Goal: Task Accomplishment & Management: Manage account settings

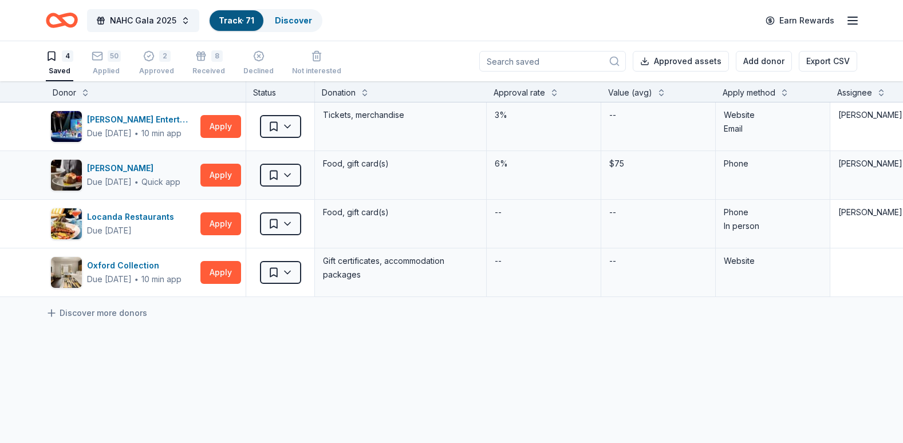
scroll to position [1, 0]
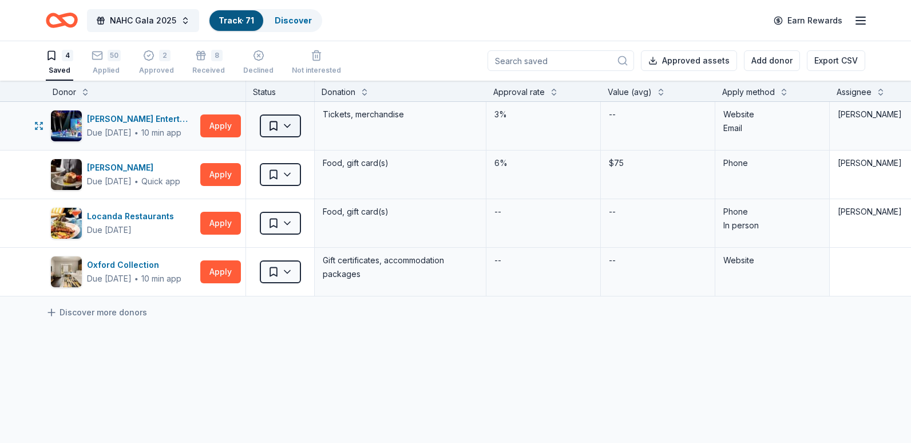
click at [274, 126] on html "NAHC Gala 2025 Track · 71 Discover Earn Rewards 4 Saved 50 Applied 2 Approved 8…" at bounding box center [455, 220] width 911 height 443
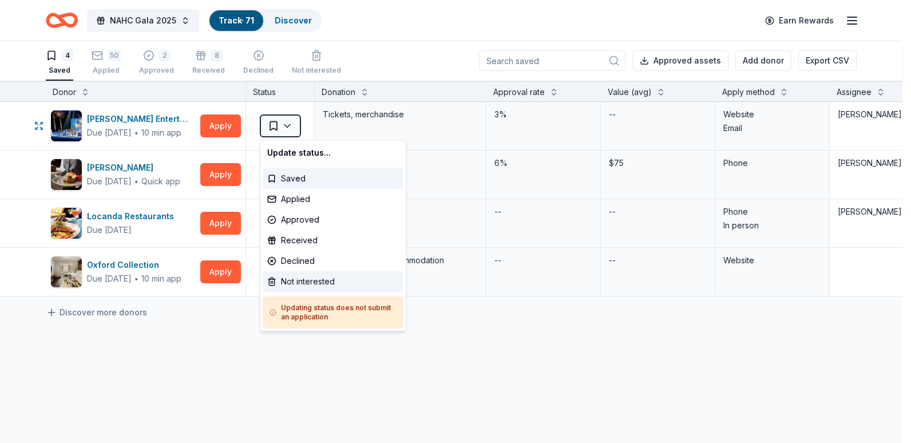
click at [321, 280] on div "Not interested" at bounding box center [333, 281] width 141 height 21
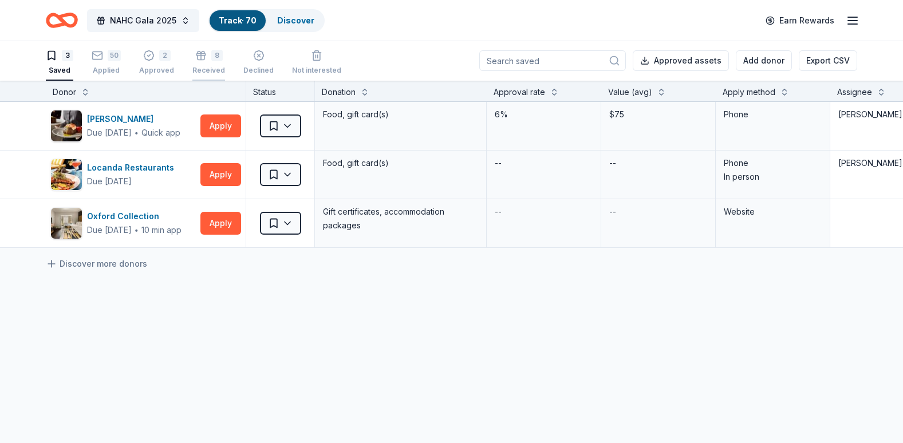
click at [207, 66] on div "Received" at bounding box center [208, 70] width 33 height 9
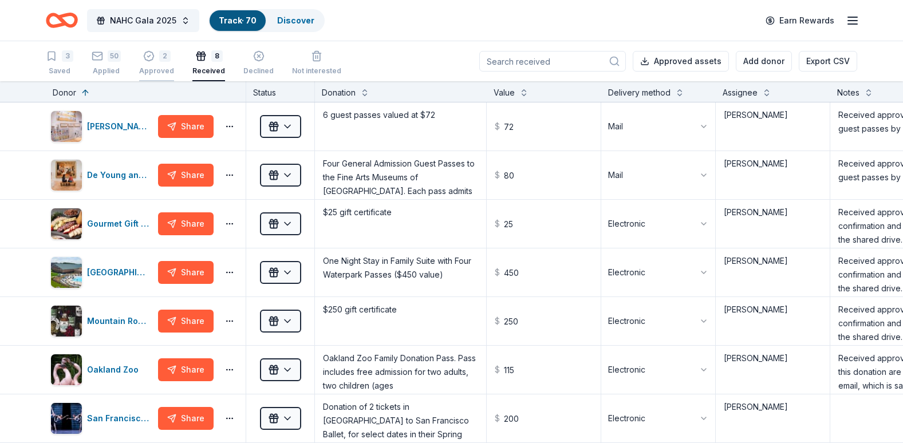
click at [153, 66] on div "Approved" at bounding box center [156, 70] width 35 height 9
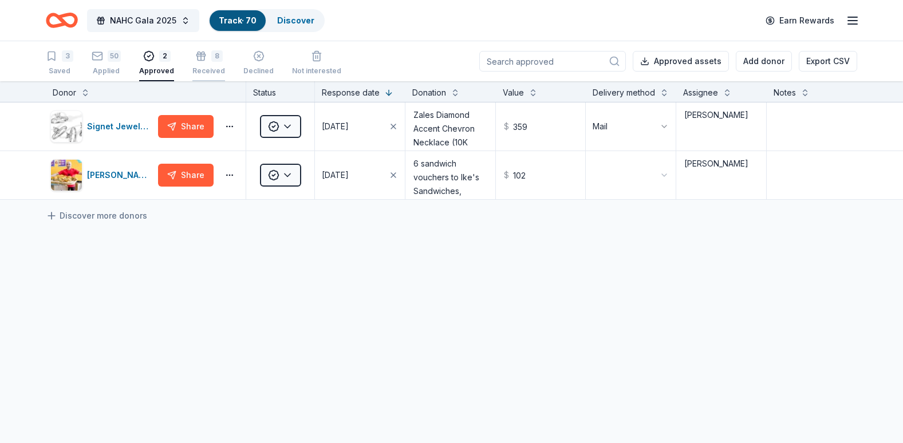
click at [215, 72] on div "Received" at bounding box center [208, 70] width 33 height 9
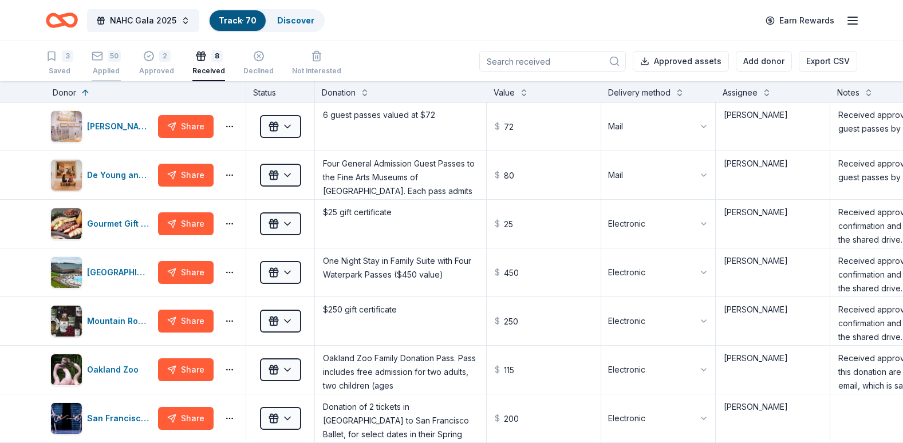
click at [93, 73] on div "Applied" at bounding box center [106, 70] width 29 height 9
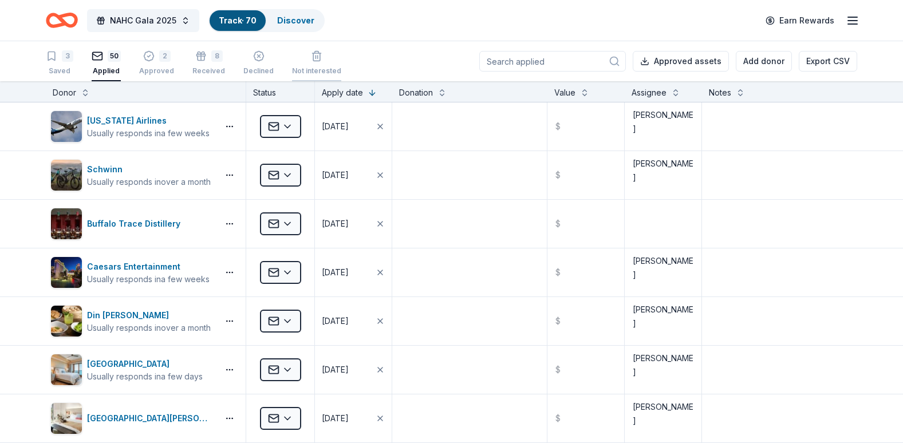
click at [300, 69] on div "Not interested" at bounding box center [316, 70] width 49 height 9
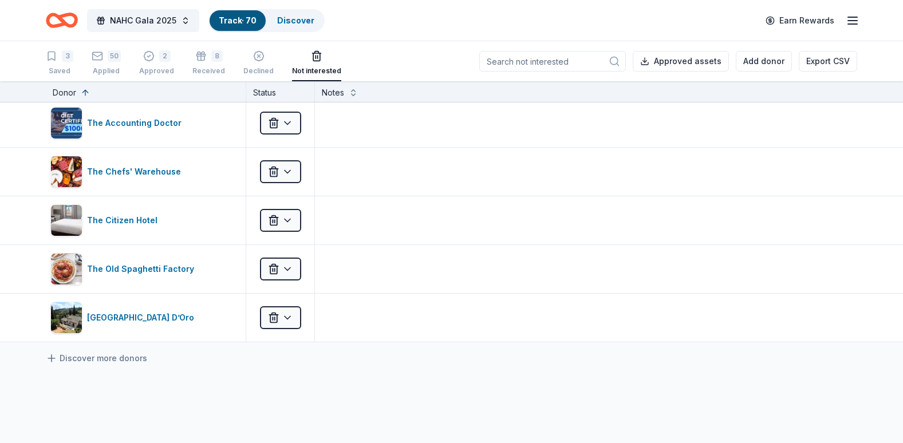
scroll to position [2426, 0]
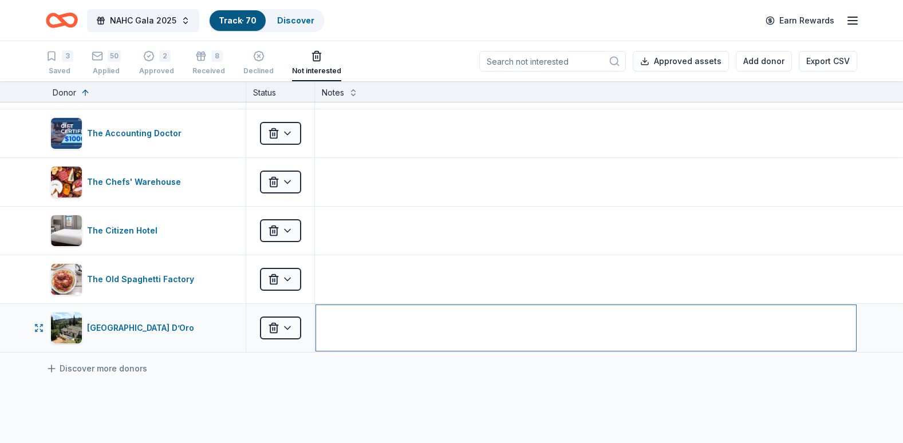
click at [371, 310] on textarea at bounding box center [586, 328] width 540 height 46
click at [116, 328] on div "Villa Sogni D’Oro" at bounding box center [143, 328] width 112 height 14
click at [405, 322] on textarea at bounding box center [586, 328] width 540 height 46
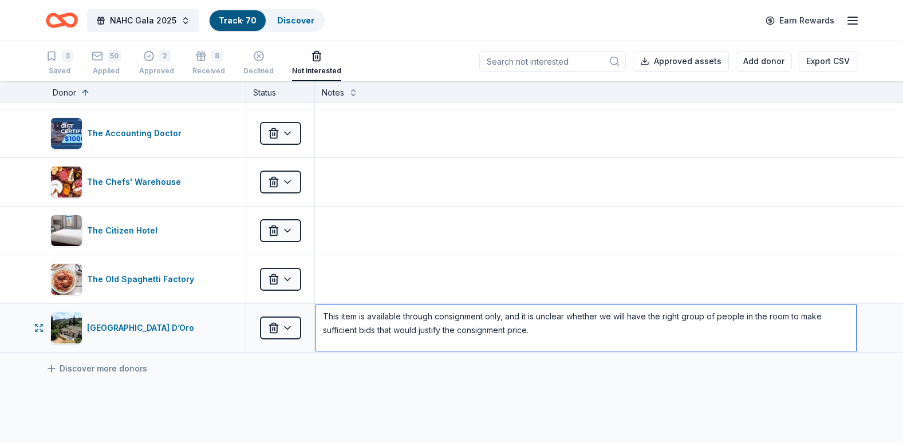
click at [759, 313] on textarea "This item is available through consignment only, and it is unclear whether we w…" at bounding box center [586, 328] width 540 height 46
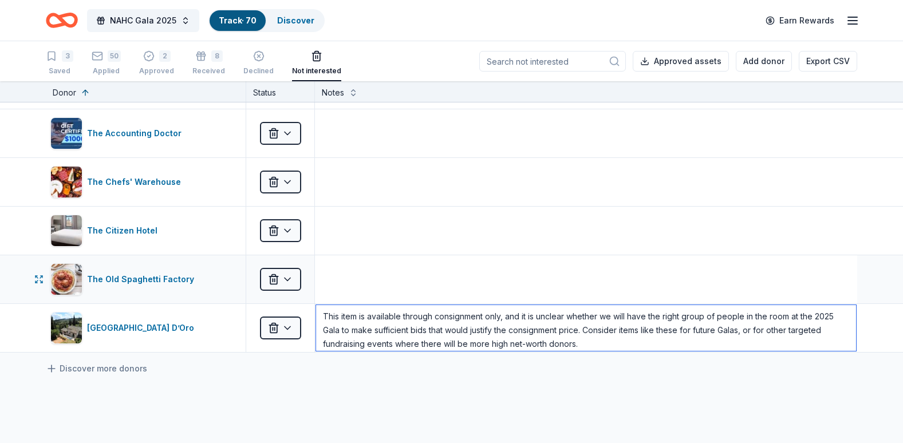
type textarea "This item is available through consignment only, and it is unclear whether we w…"
click at [612, 285] on textarea at bounding box center [586, 279] width 540 height 46
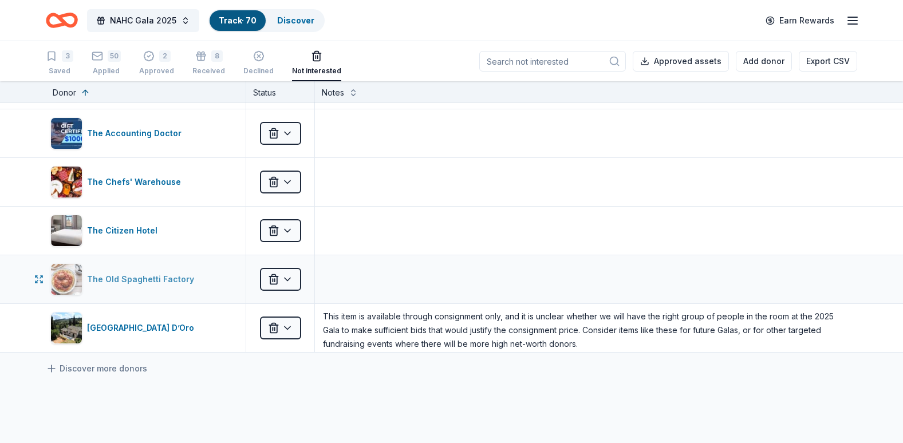
click at [152, 280] on div "The Old Spaghetti Factory" at bounding box center [143, 279] width 112 height 14
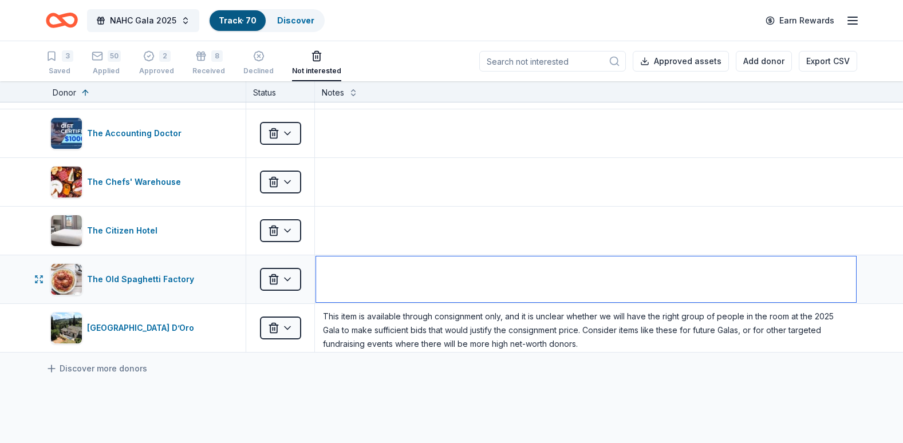
click at [374, 271] on textarea at bounding box center [586, 279] width 540 height 46
click at [462, 272] on textarea "California-based locations for this chain might not be close enough to generate…" at bounding box center [586, 279] width 540 height 46
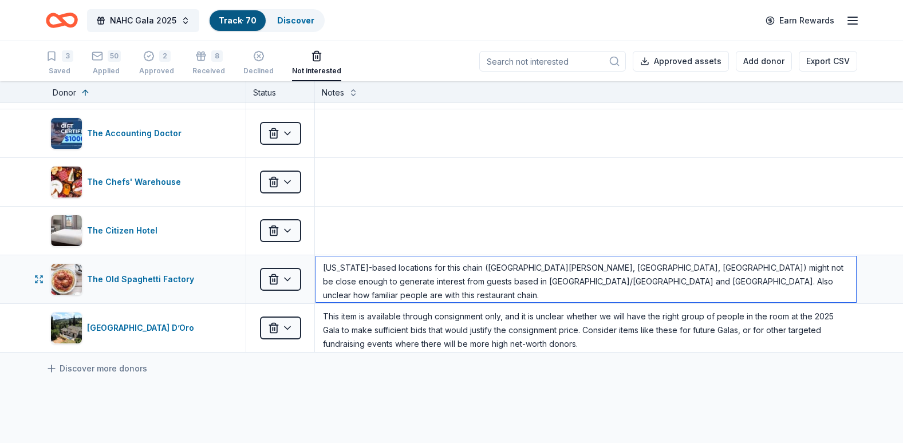
drag, startPoint x: 549, startPoint y: 286, endPoint x: 510, endPoint y: 296, distance: 40.4
click at [510, 296] on textarea "California-based locations for this chain (San Jose, Concord, Sacramento) might…" at bounding box center [586, 279] width 540 height 46
type textarea "California-based locations for this chain (San Jose, Concord, Sacramento) might…"
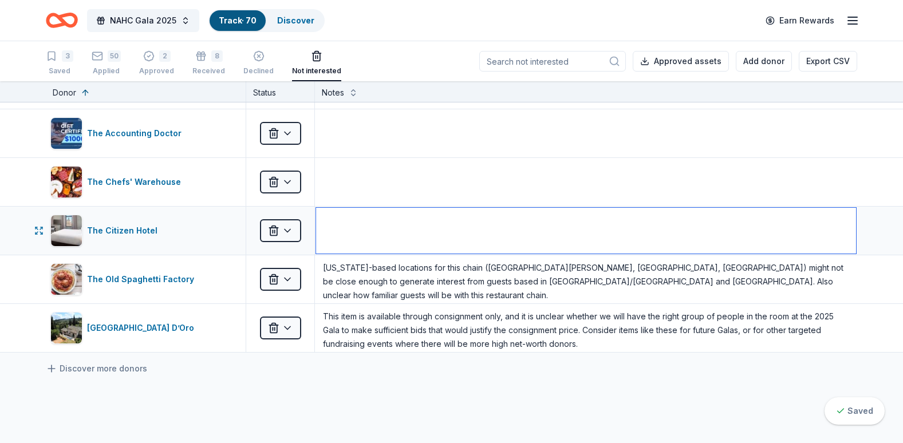
click at [555, 228] on textarea at bounding box center [586, 231] width 540 height 46
click at [118, 227] on div "The Citizen Hotel" at bounding box center [124, 231] width 75 height 14
click at [279, 238] on html "NAHC Gala 2025 Track · 70 Discover Earn Rewards 3 Saved 50 Applied 2 Approved 8…" at bounding box center [451, 221] width 903 height 443
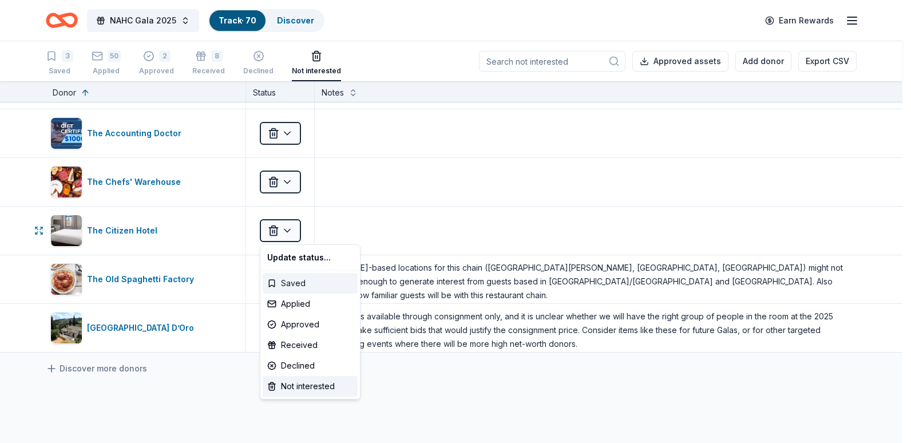
click at [302, 287] on div "Saved" at bounding box center [310, 283] width 95 height 21
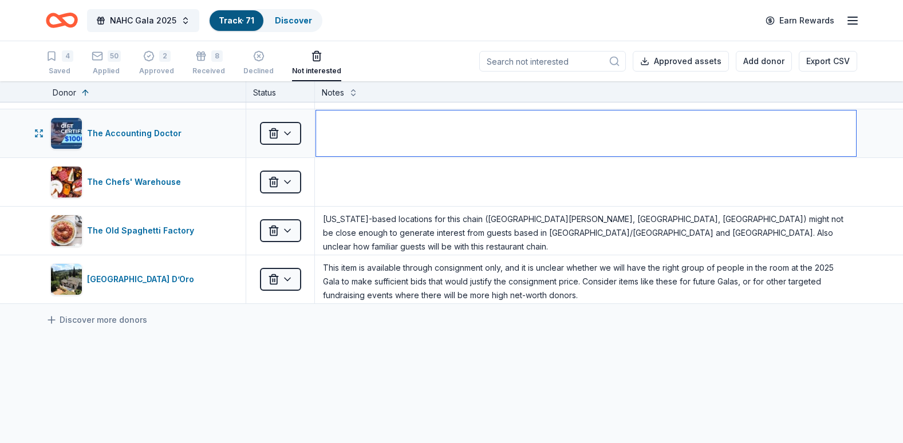
click at [382, 129] on textarea at bounding box center [586, 133] width 540 height 46
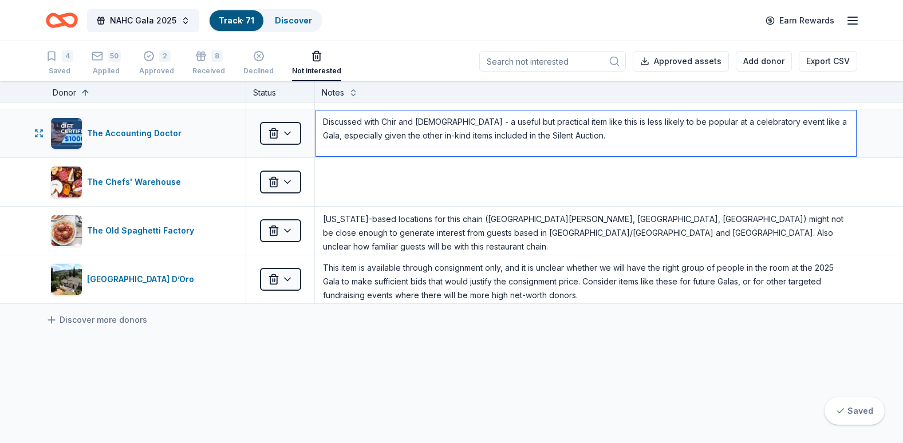
type textarea "Discussed with Chir and Christian - a useful but practical item like this is le…"
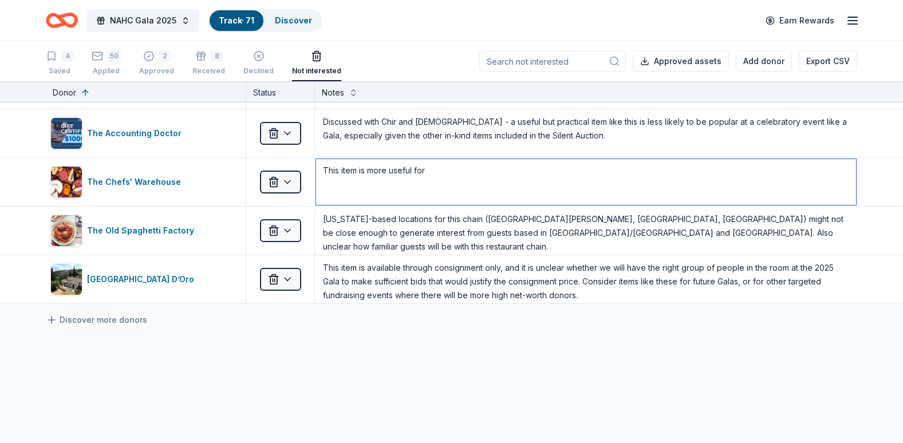
type textarea "This item is more useful for"
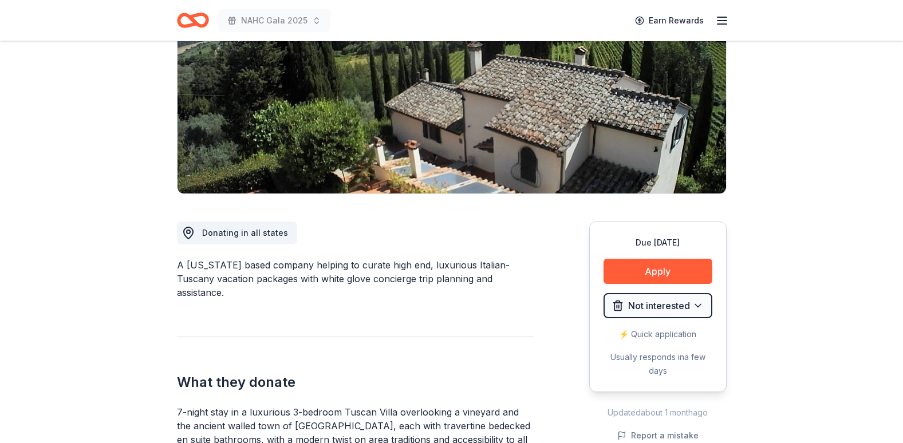
scroll to position [156, 0]
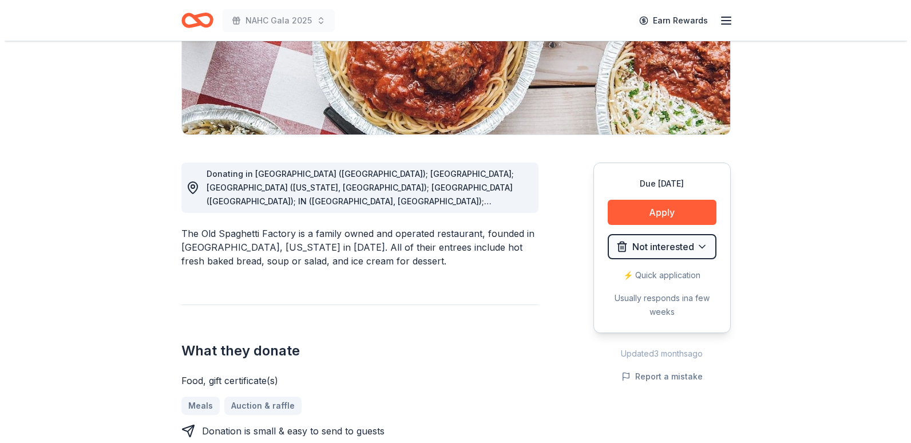
scroll to position [211, 0]
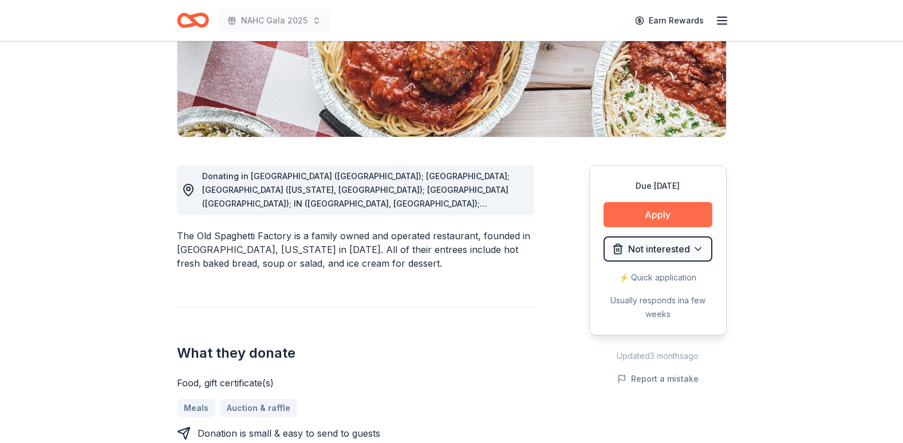
click at [684, 206] on button "Apply" at bounding box center [657, 214] width 109 height 25
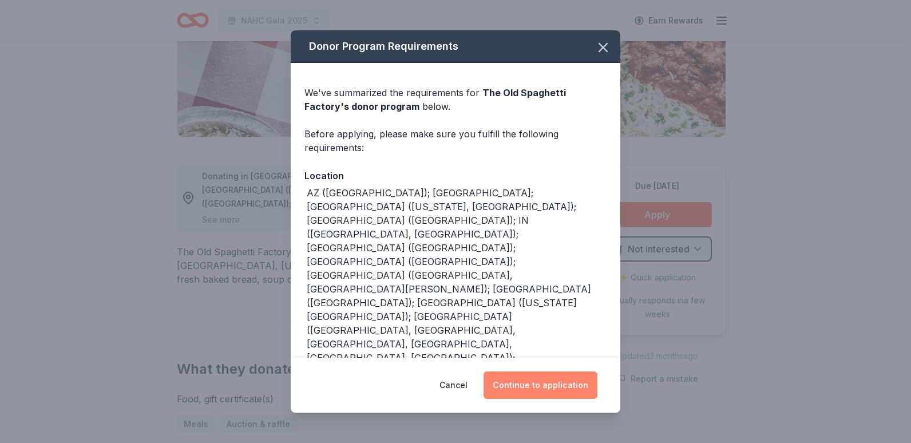
click at [531, 371] on button "Continue to application" at bounding box center [541, 384] width 114 height 27
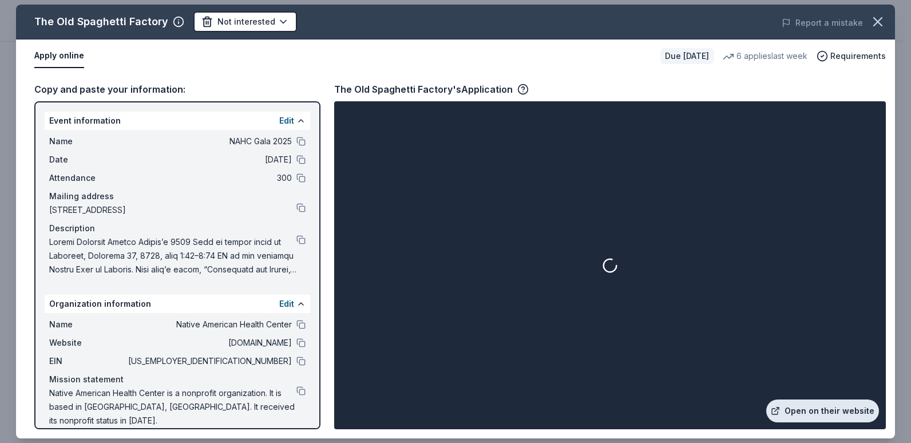
click at [828, 411] on link "Open on their website" at bounding box center [822, 411] width 113 height 23
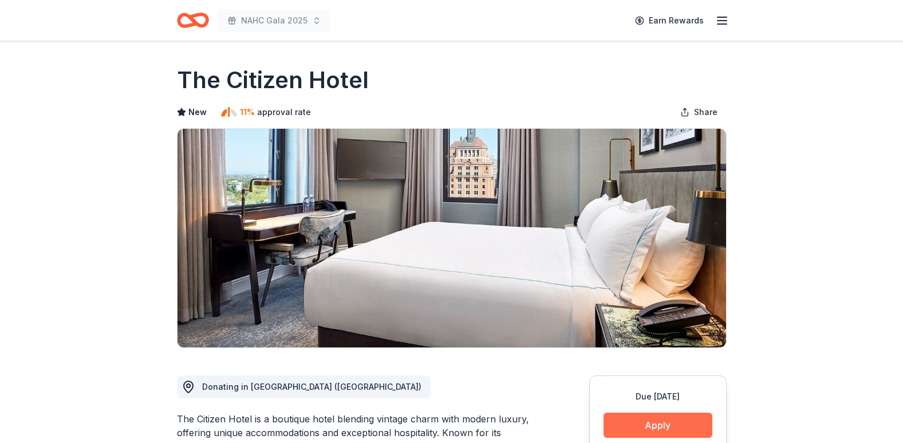
click at [667, 432] on button "Apply" at bounding box center [657, 425] width 109 height 25
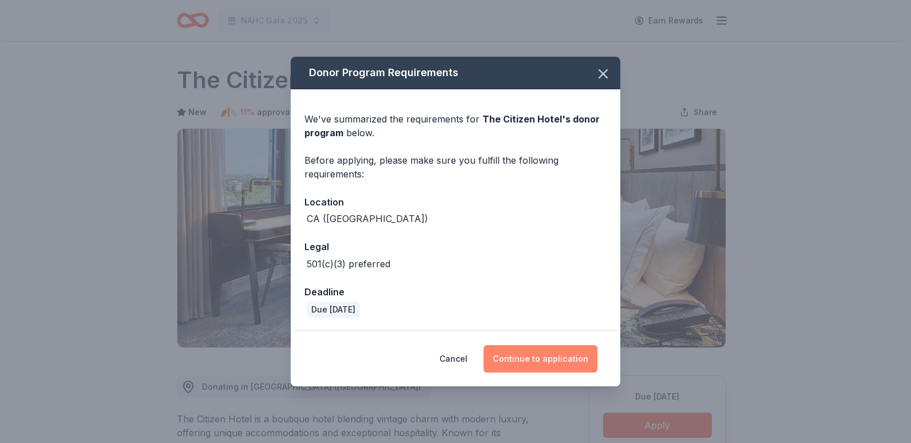
click at [535, 351] on button "Continue to application" at bounding box center [541, 358] width 114 height 27
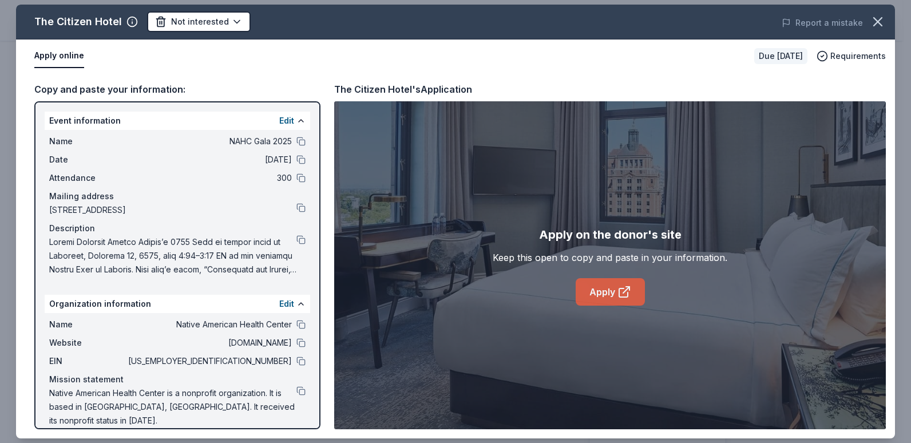
click at [609, 290] on link "Apply" at bounding box center [610, 291] width 69 height 27
click at [298, 363] on button at bounding box center [300, 361] width 9 height 9
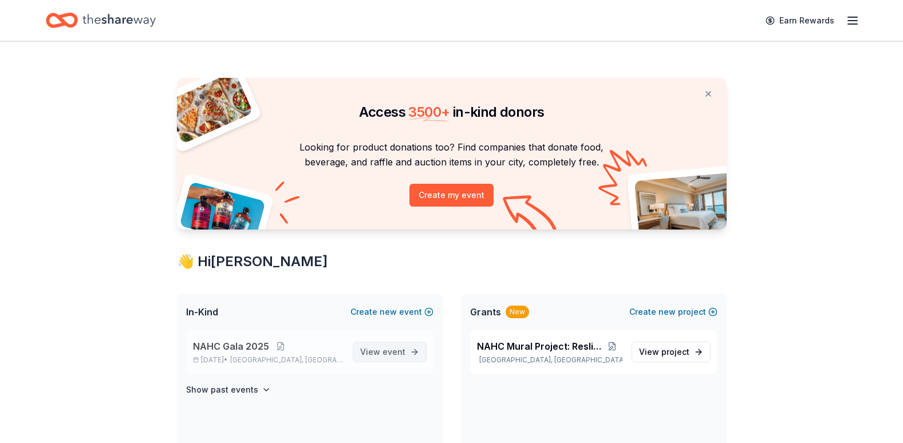
click at [393, 349] on span "event" at bounding box center [393, 352] width 23 height 10
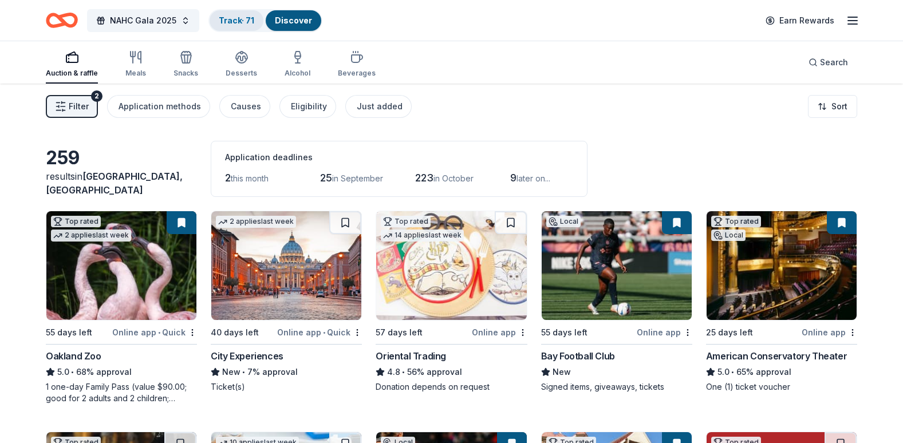
click at [243, 21] on link "Track · 71" at bounding box center [236, 20] width 35 height 10
click at [231, 26] on div "Track · 71" at bounding box center [236, 20] width 54 height 21
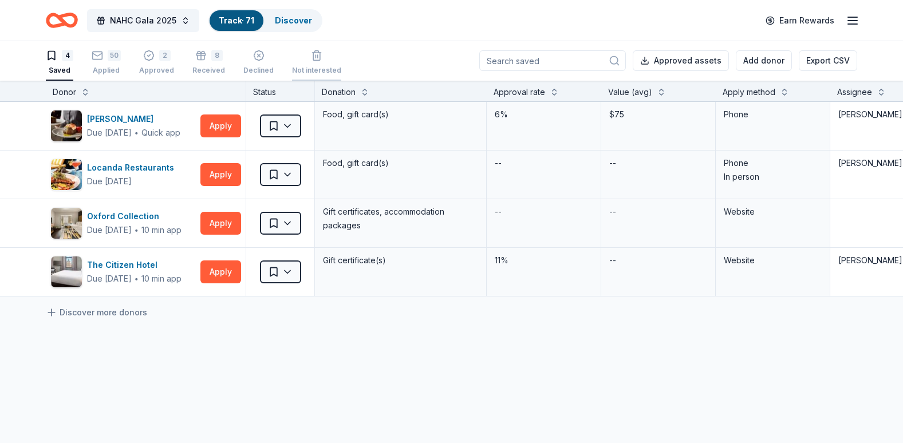
click at [317, 76] on button "Not interested" at bounding box center [316, 62] width 49 height 35
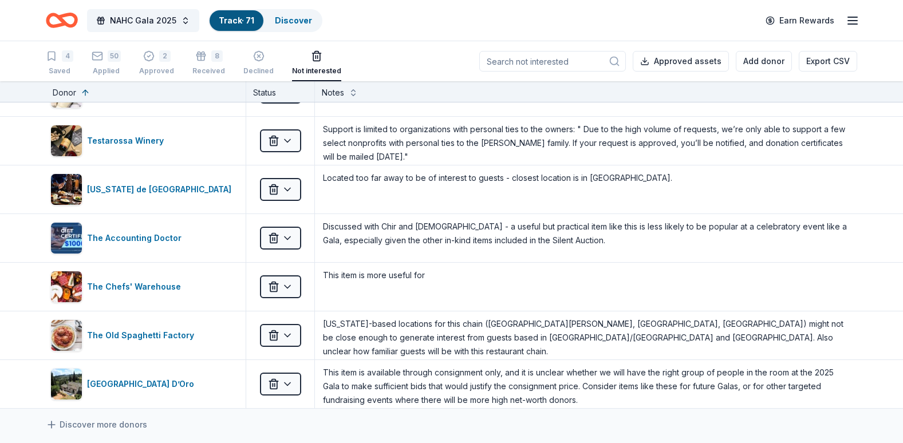
scroll to position [2370, 0]
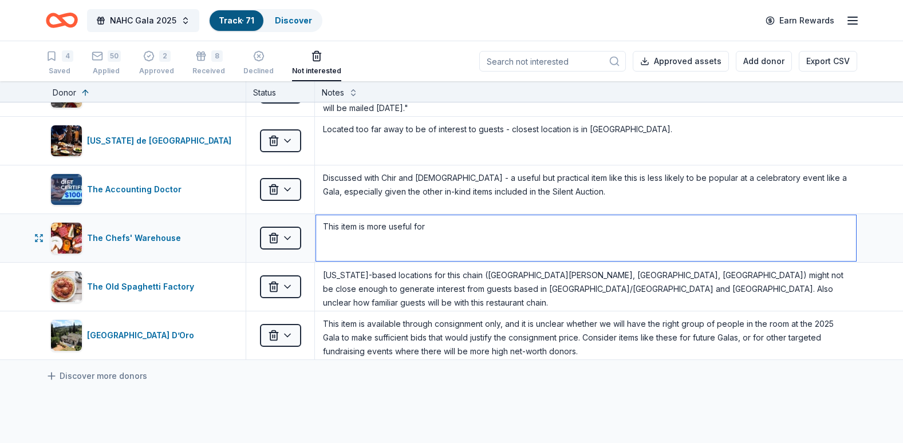
click at [459, 232] on textarea "This item is more useful for" at bounding box center [586, 238] width 540 height 46
drag, startPoint x: 485, startPoint y: 234, endPoint x: 342, endPoint y: 235, distance: 143.1
click at [342, 235] on textarea "This item is more useful for" at bounding box center [586, 238] width 540 height 46
click at [528, 226] on textarea "This is a wholesale food distributor, so their products are unlikely to be of i…" at bounding box center [586, 238] width 540 height 46
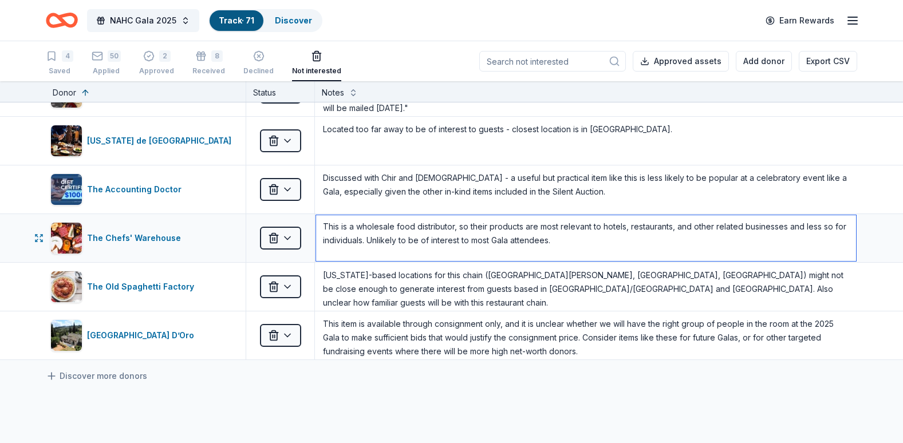
click at [756, 228] on textarea "This is a wholesale food distributor, so their products are most relevant to ho…" at bounding box center [586, 238] width 540 height 46
click at [657, 226] on textarea "This is a wholesale food distributor, so their products are most relevant to ho…" at bounding box center [586, 238] width 540 height 46
type textarea "This is a wholesale food distributor, so their products are most relevant to ho…"
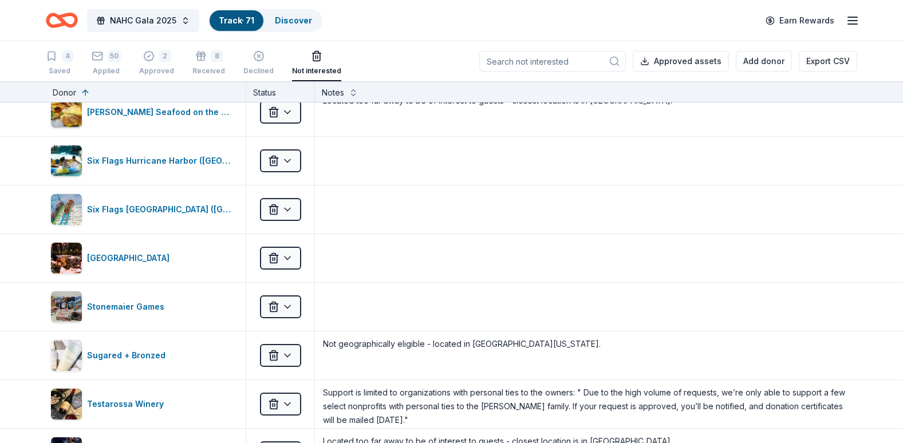
scroll to position [2043, 0]
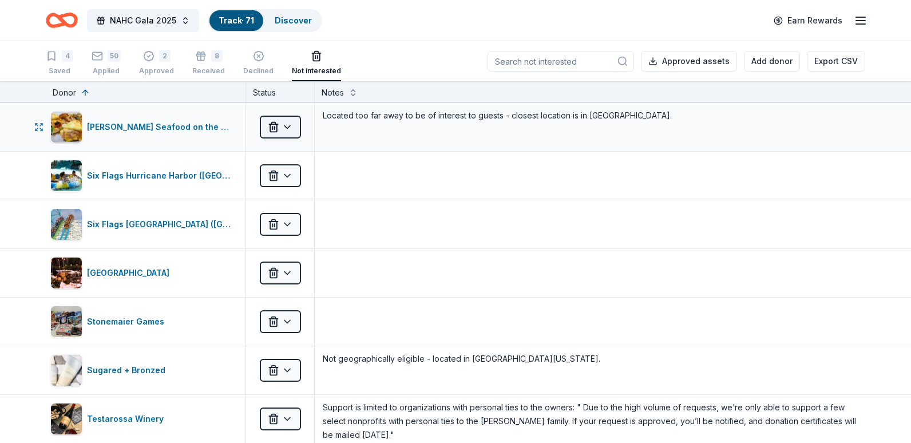
click at [284, 123] on html "NAHC Gala 2025 Track · 71 Discover Earn Rewards 4 Saved 50 Applied 2 Approved 8…" at bounding box center [455, 221] width 911 height 443
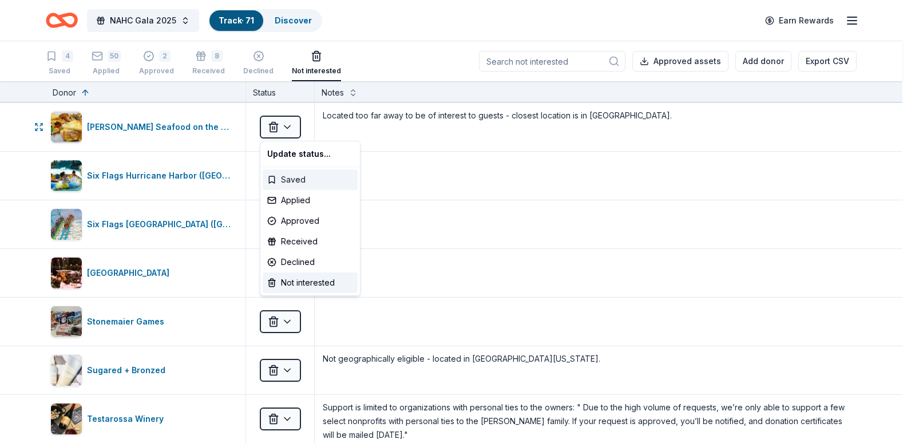
click at [298, 180] on div "Saved" at bounding box center [310, 179] width 95 height 21
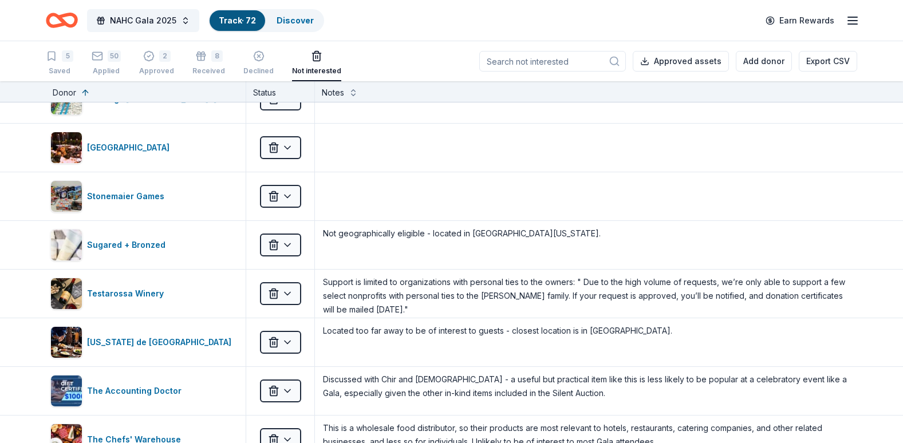
scroll to position [2077, 0]
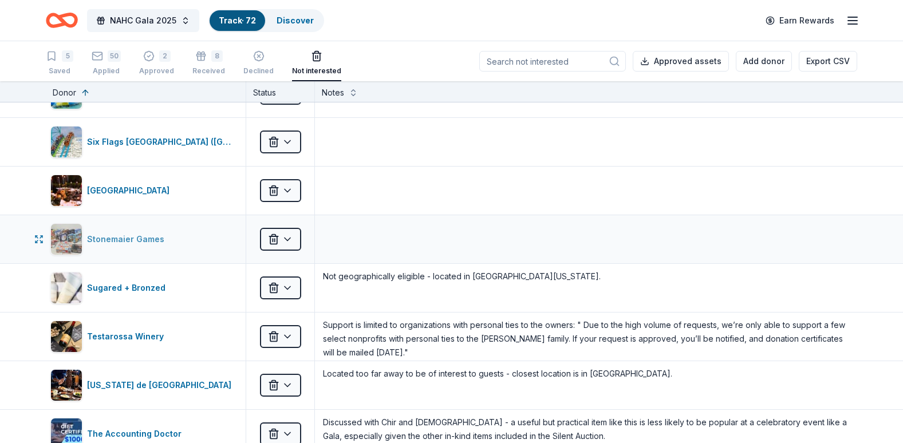
click at [147, 240] on div "Stonemaier Games" at bounding box center [128, 239] width 82 height 14
click at [414, 240] on textarea at bounding box center [586, 239] width 540 height 46
type textarea "T"
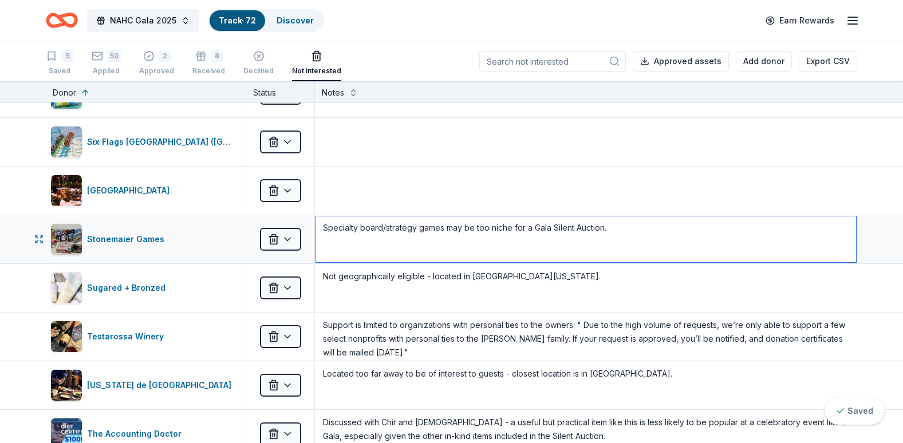
click at [452, 226] on textarea "Specialty board/strategy games may be too niche for a Gala Silent Auction." at bounding box center [586, 239] width 540 height 46
type textarea "Specialty board/strategy games might be too niche for a Gala Silent Auction."
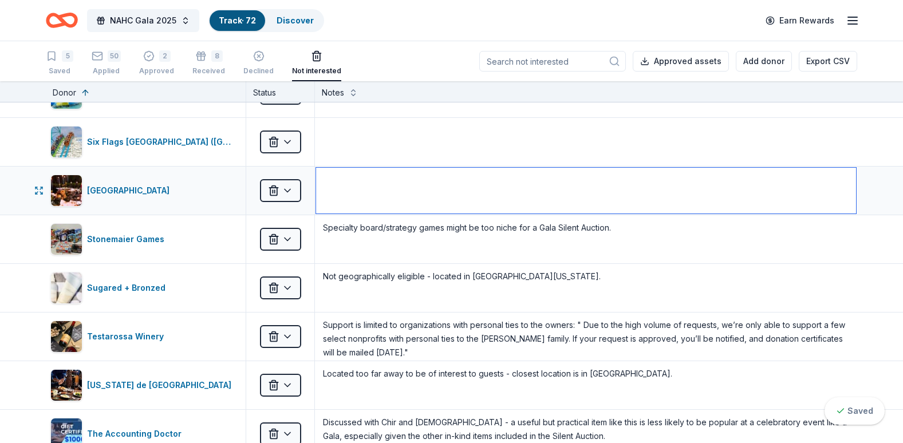
click at [431, 207] on textarea at bounding box center [586, 191] width 540 height 46
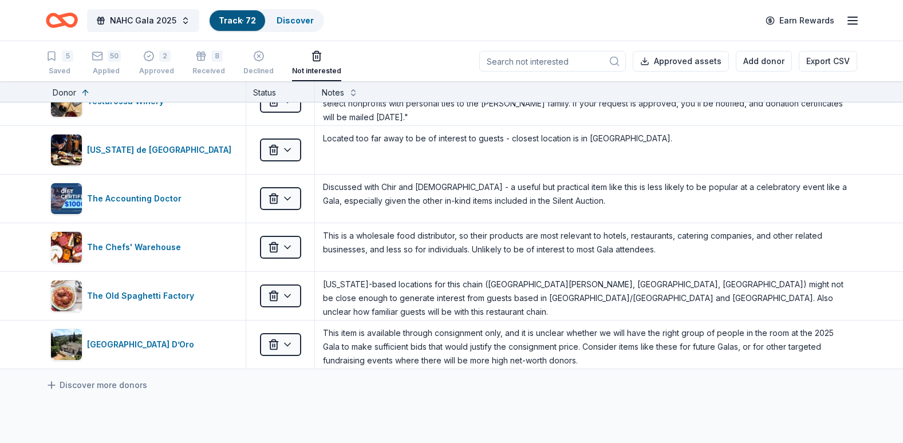
scroll to position [2307, 0]
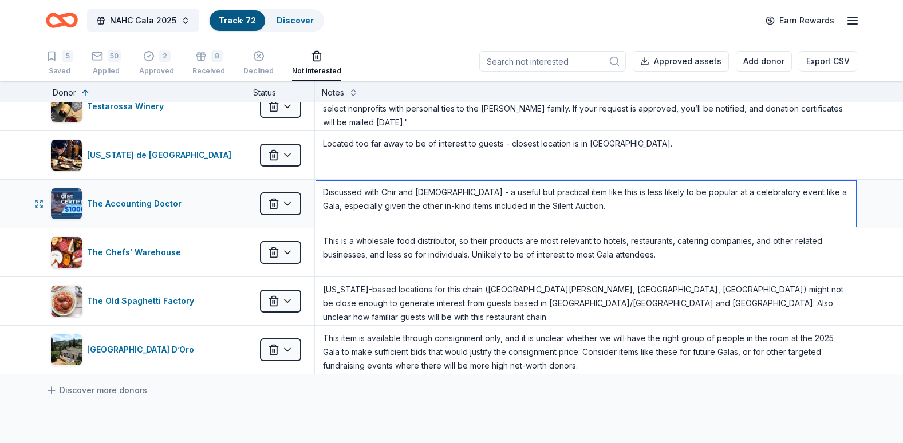
click at [547, 218] on textarea "Discussed with Chir and Christian - a useful but practical item like this is le…" at bounding box center [586, 204] width 540 height 46
type textarea "Discussed with Chir and Christian - a useful but practical item like this is le…"
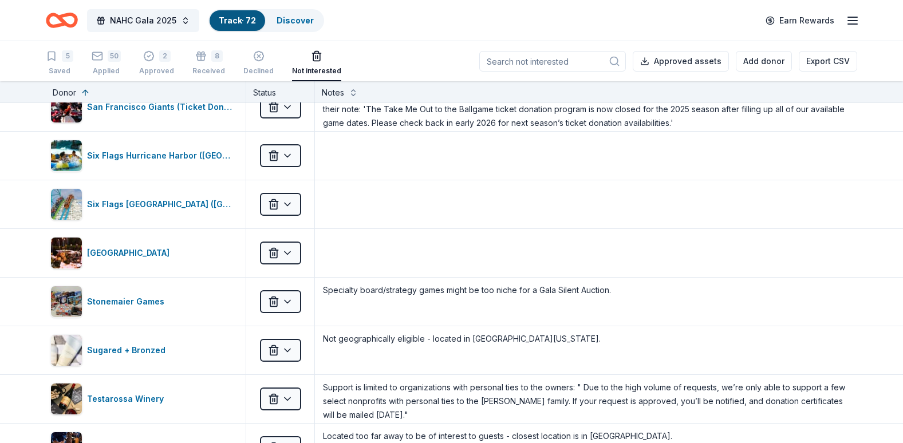
scroll to position [2009, 0]
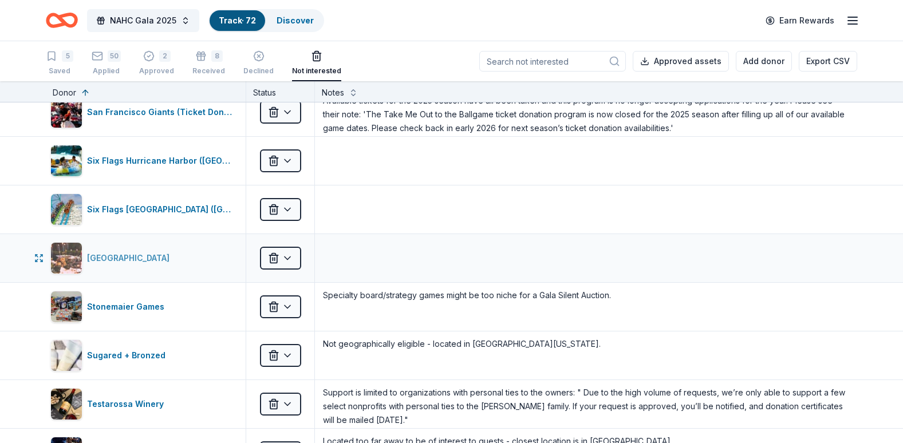
click at [205, 249] on div "South Coast Winery Resort & Spa" at bounding box center [143, 258] width 186 height 32
click at [330, 253] on textarea at bounding box center [586, 258] width 540 height 46
click at [163, 260] on div "South Coast Winery Resort & Spa" at bounding box center [130, 258] width 87 height 14
click at [349, 249] on textarea "Lo" at bounding box center [586, 258] width 540 height 46
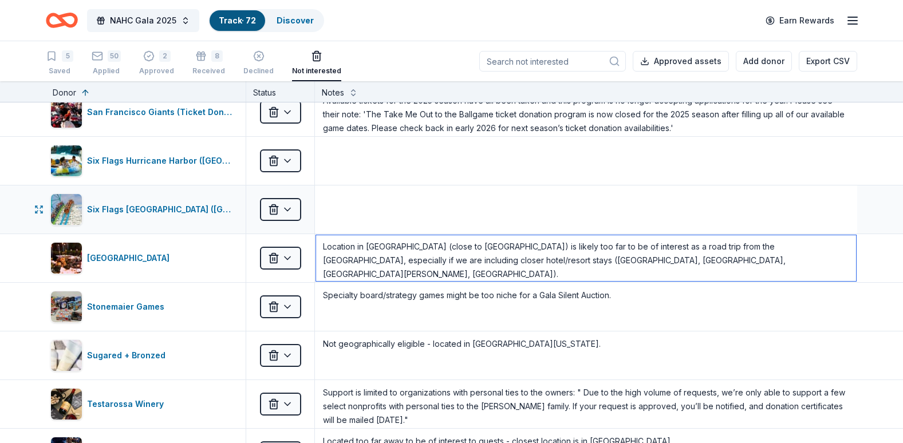
type textarea "Location in Temecula (close to San Diego) is likely too far to be of interest a…"
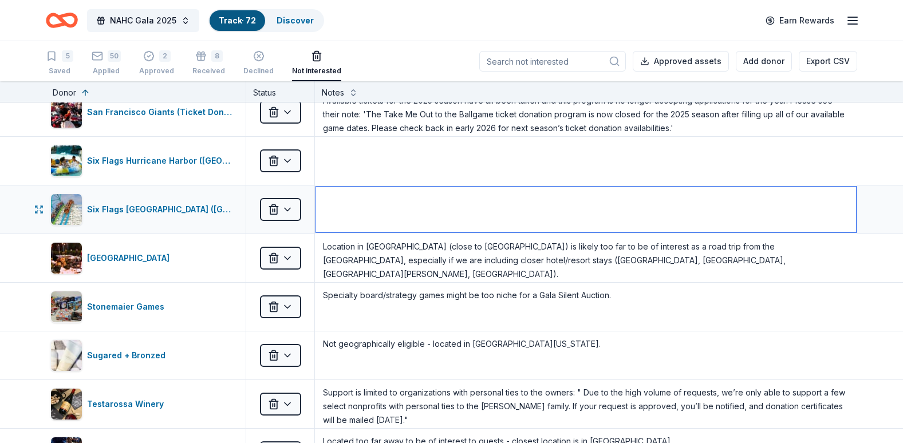
click at [495, 211] on textarea at bounding box center [586, 210] width 540 height 46
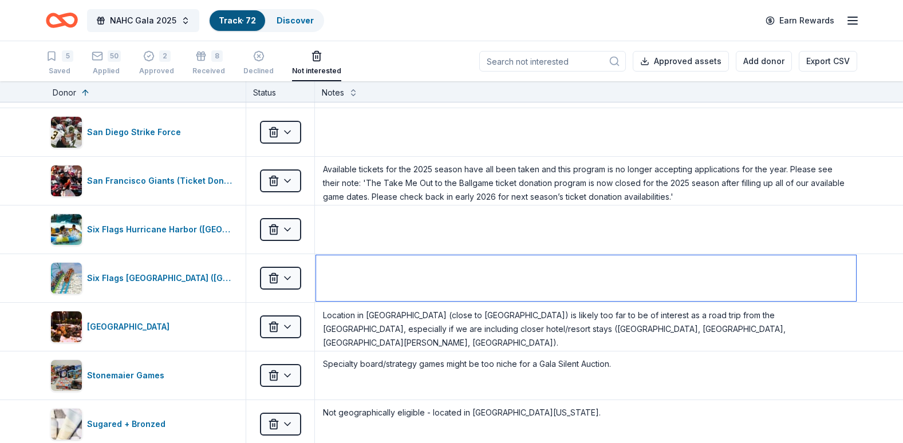
scroll to position [1917, 0]
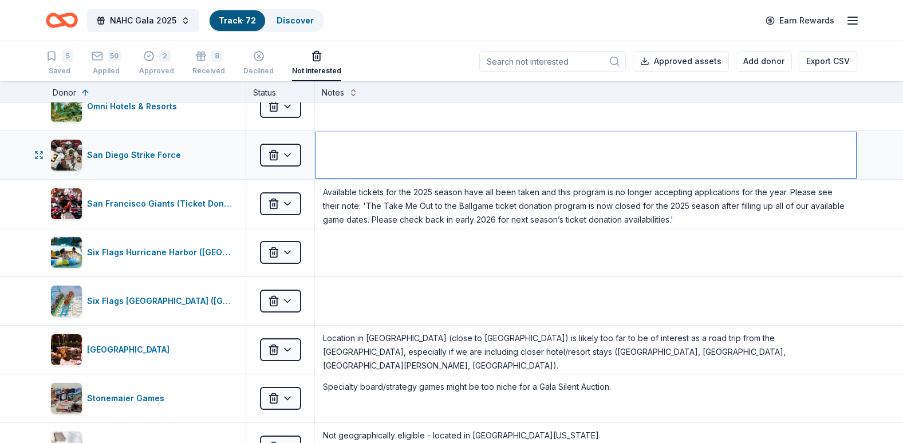
click at [432, 157] on textarea at bounding box center [586, 155] width 540 height 46
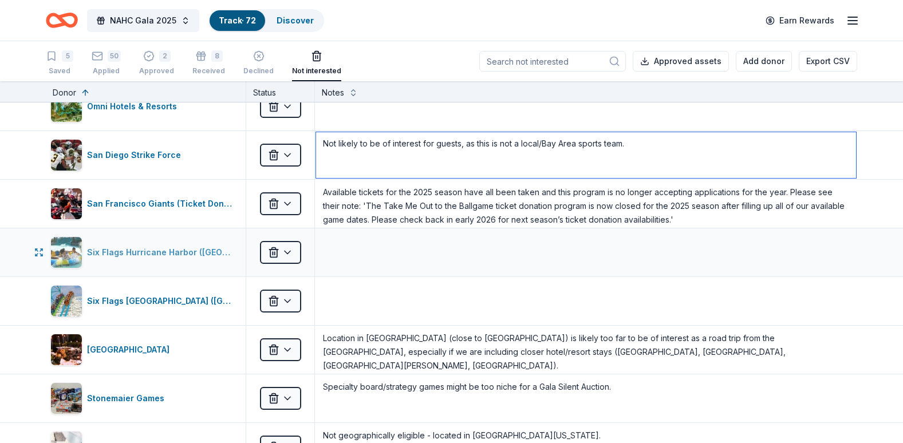
type textarea "Not likely to be of interest for guests, as this is not a local/Bay Area sports…"
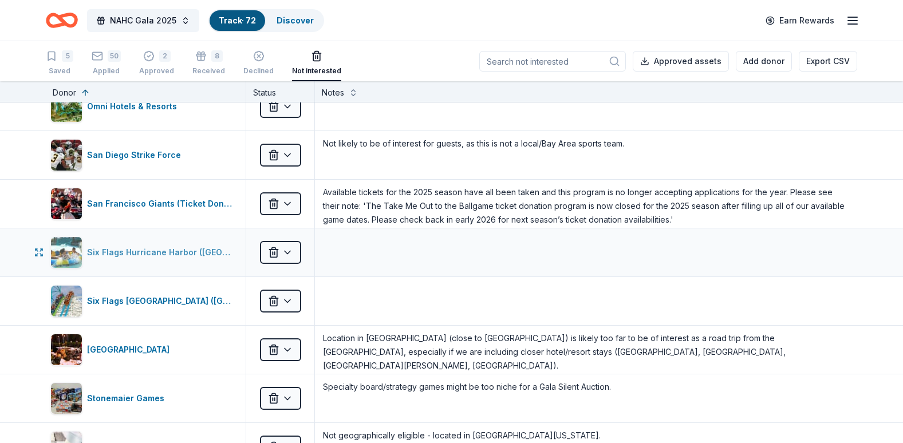
click at [141, 250] on div "Six Flags Hurricane Harbor (Concord)" at bounding box center [161, 253] width 149 height 14
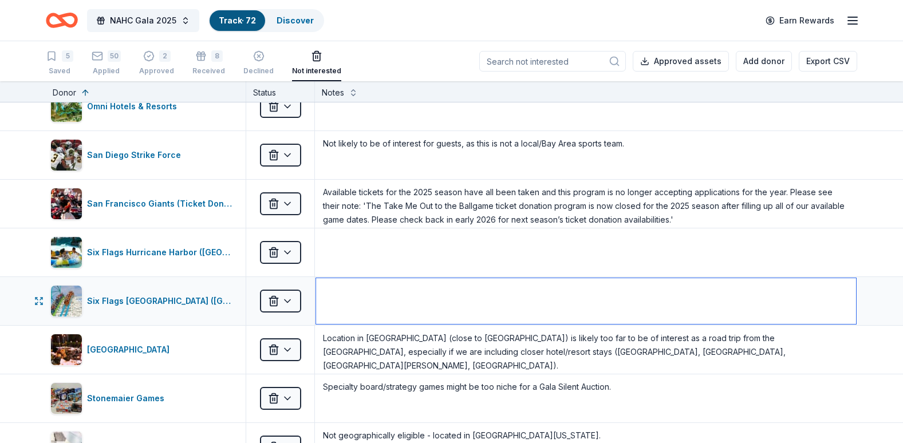
click at [360, 290] on textarea at bounding box center [586, 301] width 540 height 46
click at [160, 296] on div "Six Flags Magic Mountain (Valencia)" at bounding box center [161, 301] width 149 height 14
click at [384, 290] on textarea at bounding box center [586, 301] width 540 height 46
type textarea "d"
type textarea "D"
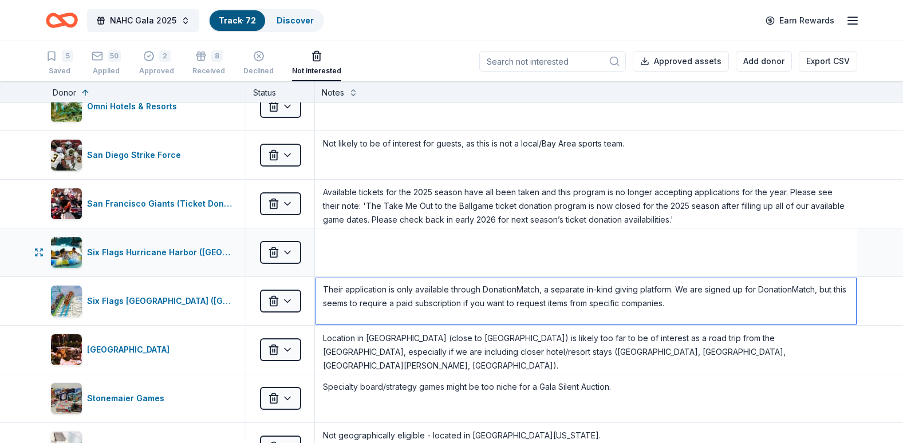
drag, startPoint x: 624, startPoint y: 303, endPoint x: 317, endPoint y: 276, distance: 308.6
type textarea "Their application is only available through DonationMatch, a separate in-kind g…"
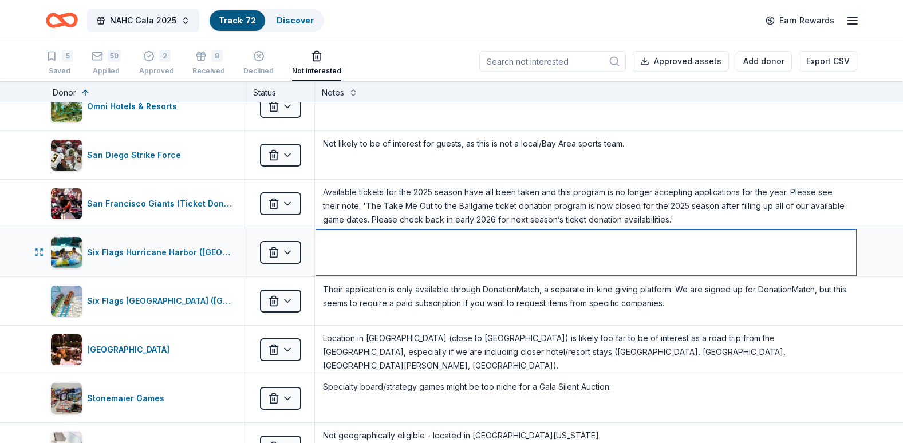
click at [365, 242] on textarea at bounding box center [586, 253] width 540 height 46
paste textarea "Their application is only available through DonationMatch, a separate in-kind g…"
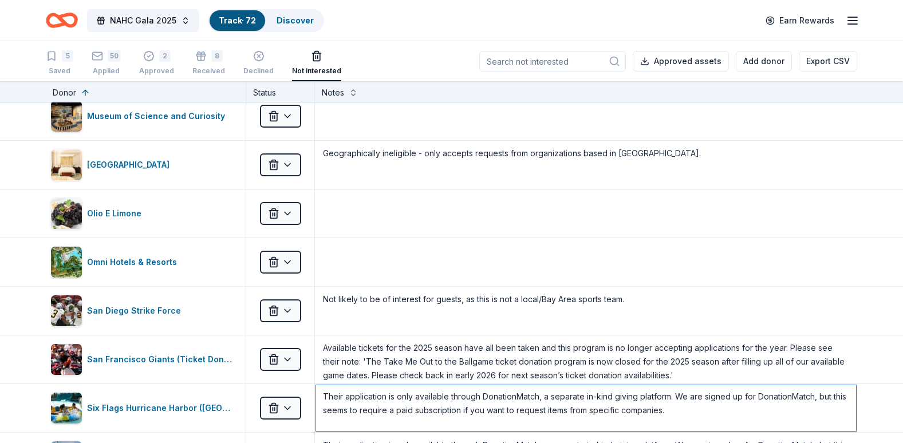
scroll to position [1757, 0]
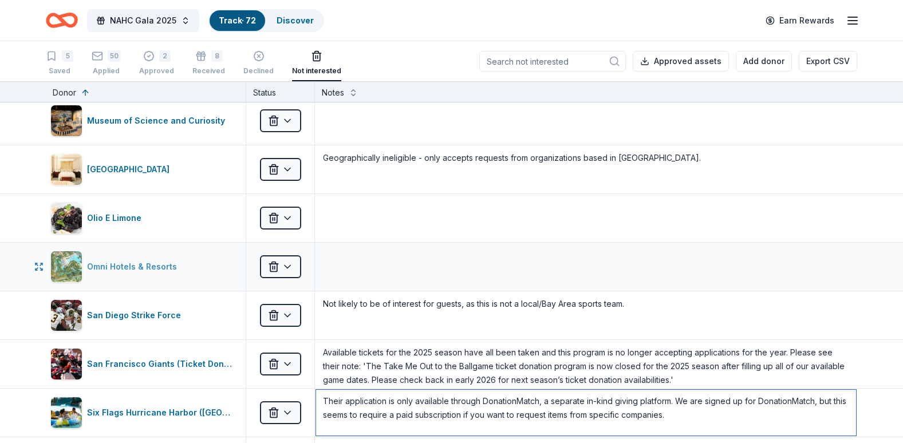
type textarea "Their application is only available through DonationMatch, a separate in-kind g…"
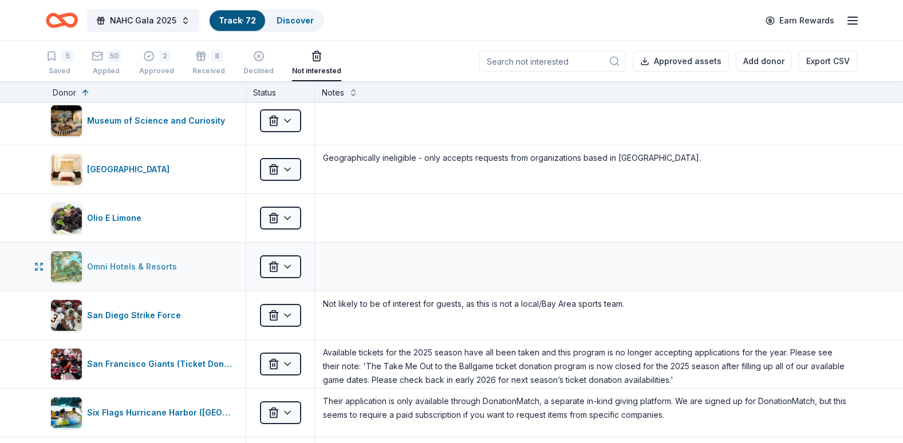
click at [167, 269] on div "Omni Hotels & Resorts" at bounding box center [134, 267] width 94 height 14
click at [127, 263] on div "Omni Hotels & Resorts" at bounding box center [134, 267] width 94 height 14
click at [335, 267] on textarea at bounding box center [586, 267] width 540 height 46
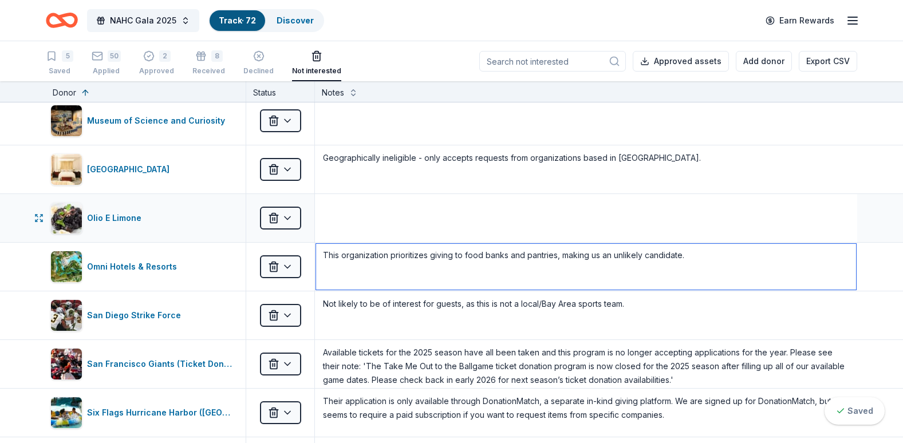
type textarea "This organization prioritizes giving to food banks and pantries, making us an u…"
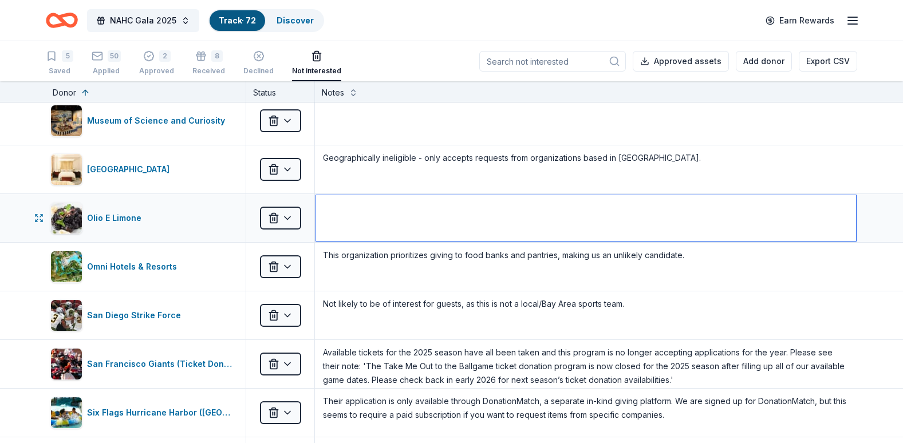
click at [366, 209] on textarea at bounding box center [586, 218] width 540 height 46
click at [94, 218] on div "Olio E Limone" at bounding box center [116, 218] width 59 height 14
click at [395, 214] on textarea at bounding box center [586, 218] width 540 height 46
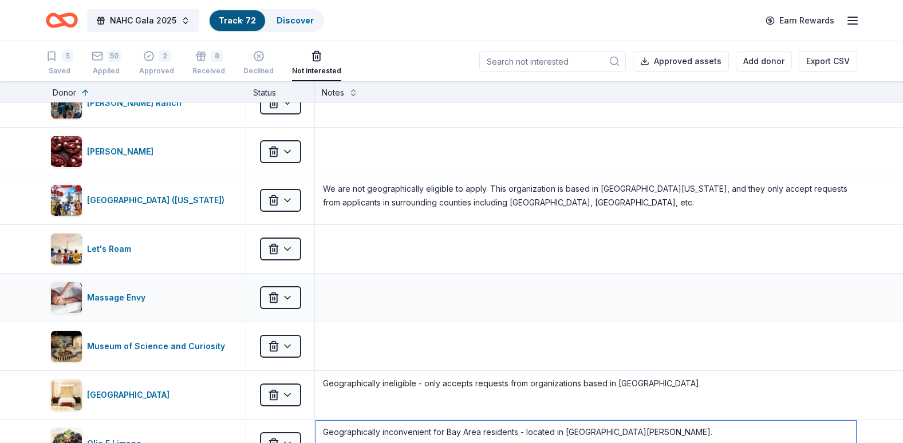
scroll to position [1527, 0]
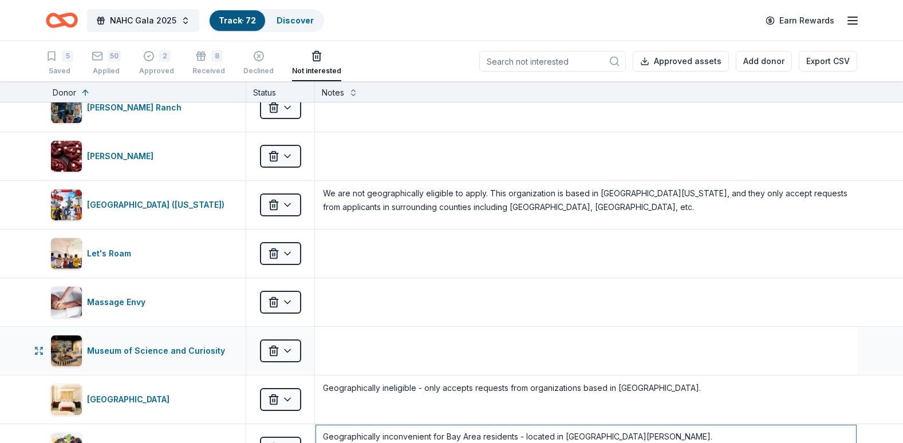
type textarea "Geographically inconvenient for Bay Area residents - located in Santa Barbara."
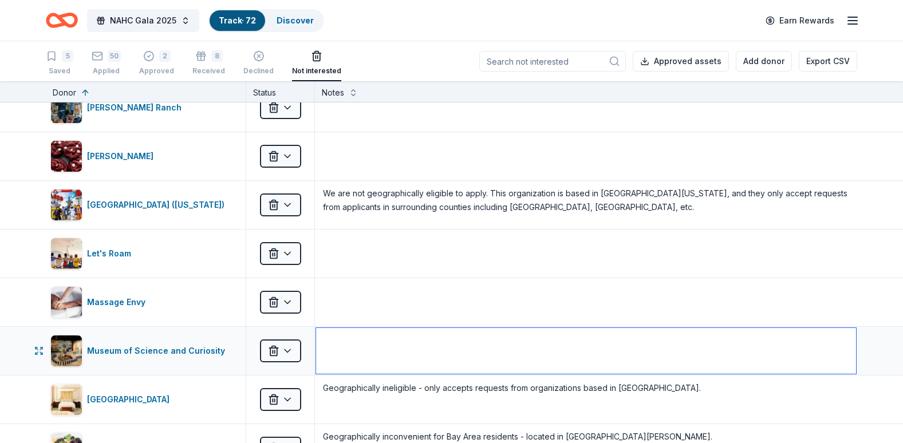
click at [367, 351] on textarea at bounding box center [586, 351] width 540 height 46
click at [149, 346] on div "Museum of Science and Curiosity" at bounding box center [158, 351] width 143 height 14
click at [388, 341] on textarea at bounding box center [586, 351] width 540 height 46
type textarea "M"
type textarea "T"
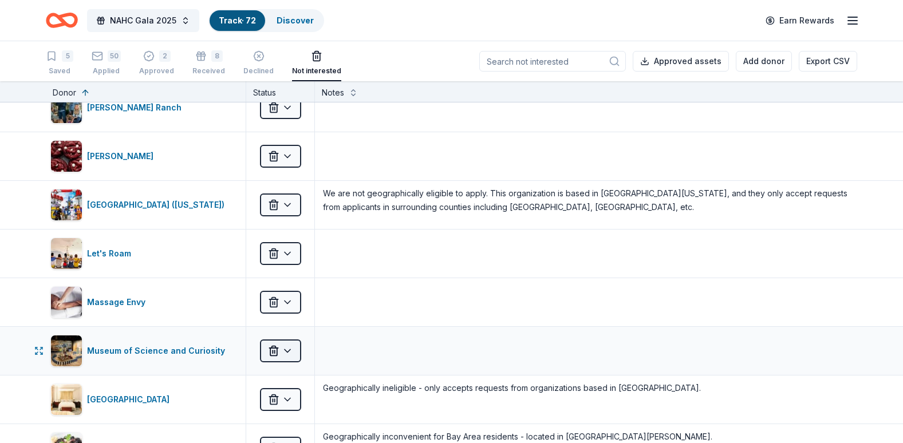
click at [280, 353] on html "NAHC Gala 2025 Track · 72 Discover Earn Rewards 5 Saved 50 Applied 2 Approved 8…" at bounding box center [451, 221] width 903 height 443
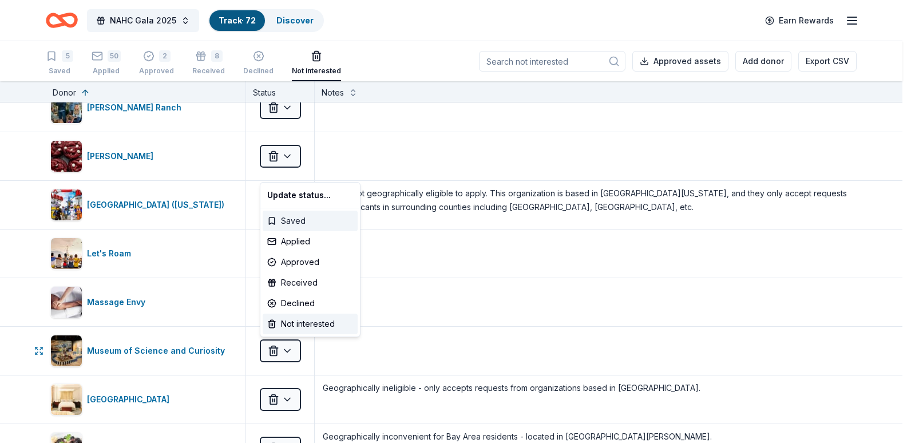
click at [281, 221] on div "Saved" at bounding box center [310, 221] width 95 height 21
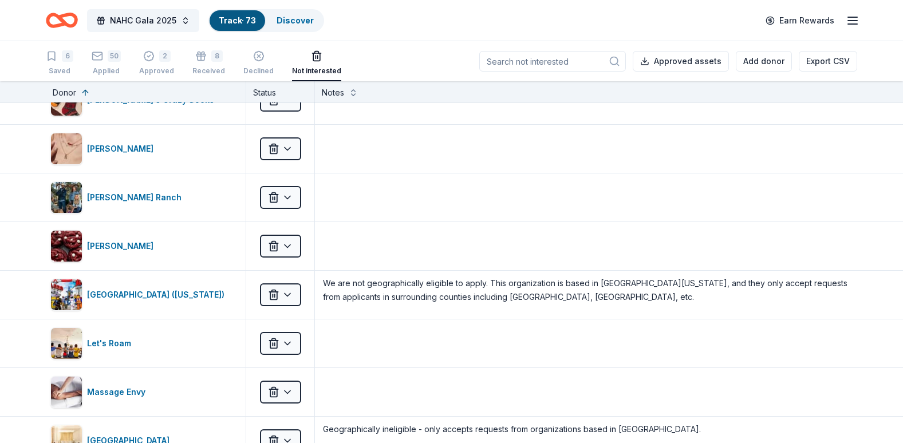
scroll to position [1485, 0]
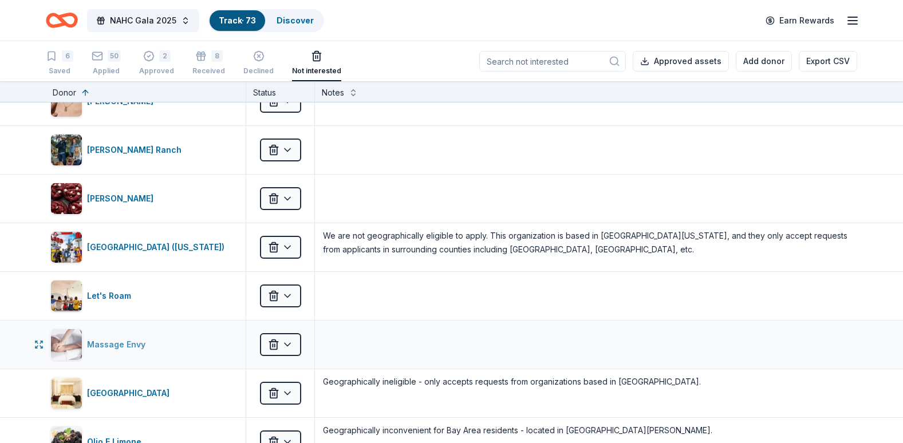
click at [120, 345] on div "Massage Envy" at bounding box center [118, 345] width 63 height 14
click at [282, 345] on html "NAHC Gala 2025 Track · 73 Discover Earn Rewards 6 Saved 50 Applied 2 Approved 8…" at bounding box center [451, 221] width 903 height 443
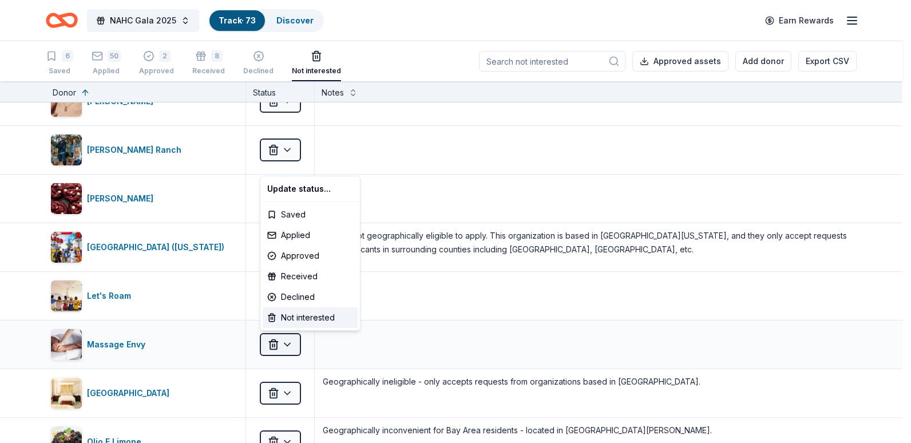
click at [282, 345] on html "NAHC Gala 2025 Track · 73 Discover Earn Rewards 6 Saved 50 Applied 2 Approved 8…" at bounding box center [455, 221] width 911 height 443
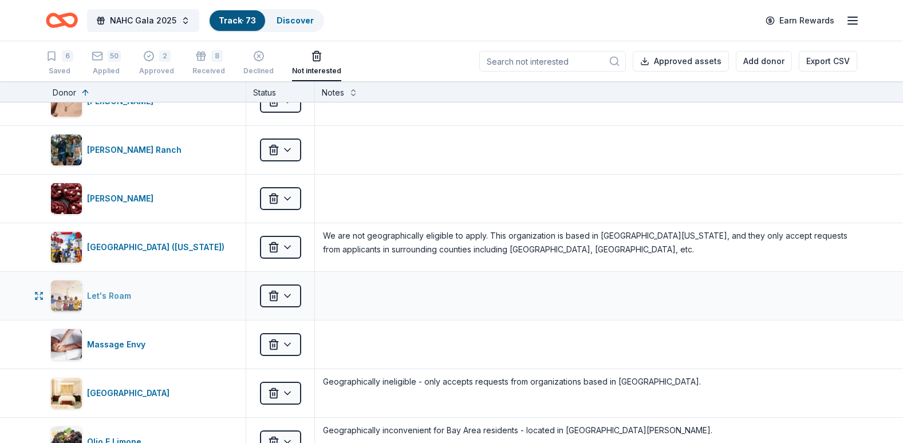
click at [129, 291] on div "Let's Roam" at bounding box center [111, 296] width 49 height 14
click at [367, 273] on textarea at bounding box center [586, 296] width 540 height 46
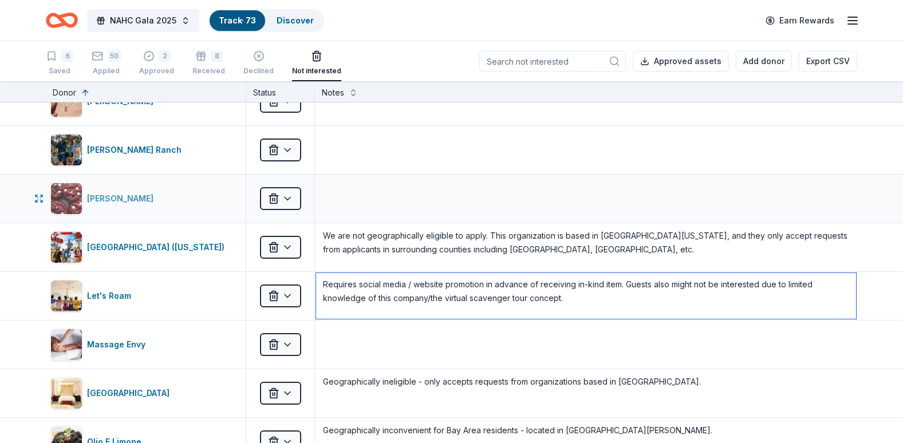
type textarea "Requires social media / website promotion in advance of receiving in-kind item.…"
click at [128, 202] on div "Le Boulanger" at bounding box center [122, 199] width 71 height 14
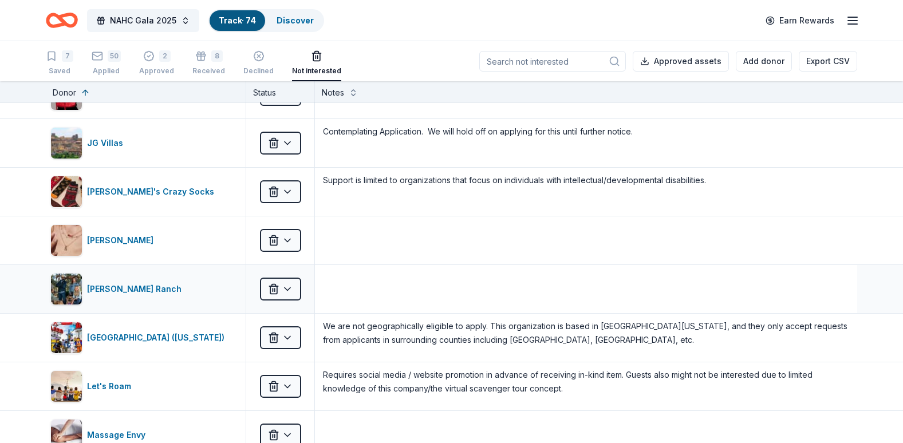
scroll to position [1336, 0]
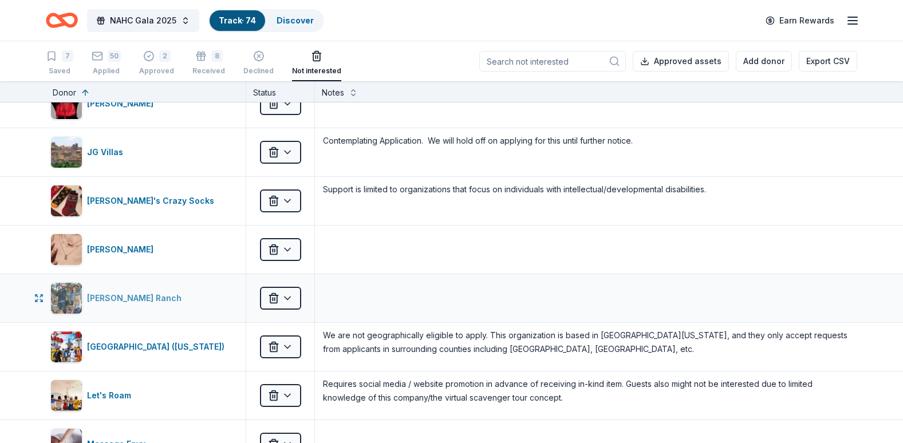
click at [125, 298] on div "Kimes Ranch" at bounding box center [136, 298] width 99 height 14
click at [381, 250] on textarea at bounding box center [586, 250] width 540 height 46
type textarea "T"
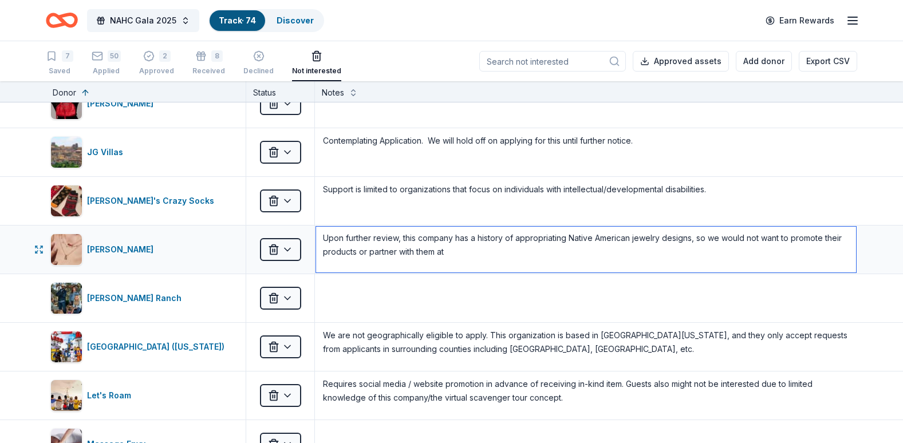
drag, startPoint x: 675, startPoint y: 248, endPoint x: 672, endPoint y: 240, distance: 8.7
click at [672, 240] on textarea "Upon further review, this company has a history of appropriating Native America…" at bounding box center [586, 250] width 540 height 46
drag, startPoint x: 408, startPoint y: 236, endPoint x: 309, endPoint y: 234, distance: 99.6
click at [309, 234] on div "Kendra Scott Not interested Upon further review, this company has a history of …" at bounding box center [451, 250] width 903 height 48
type textarea "This is not a company we would want to partner with or promote, as online resea…"
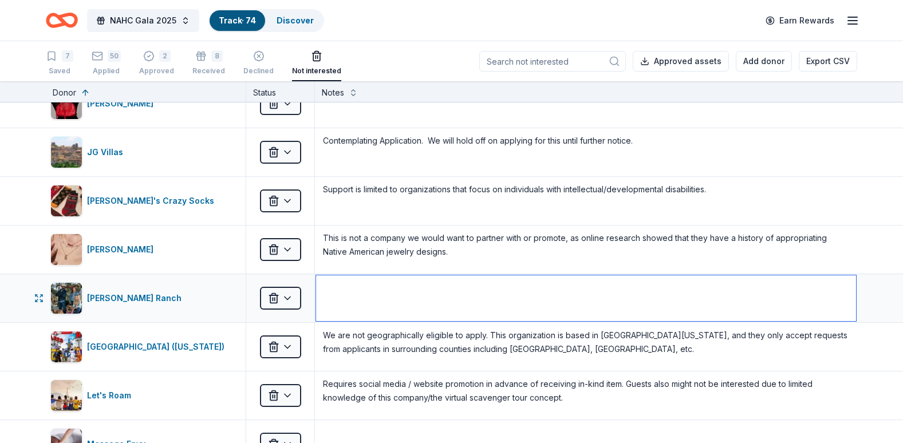
click at [370, 295] on textarea at bounding box center [586, 298] width 540 height 46
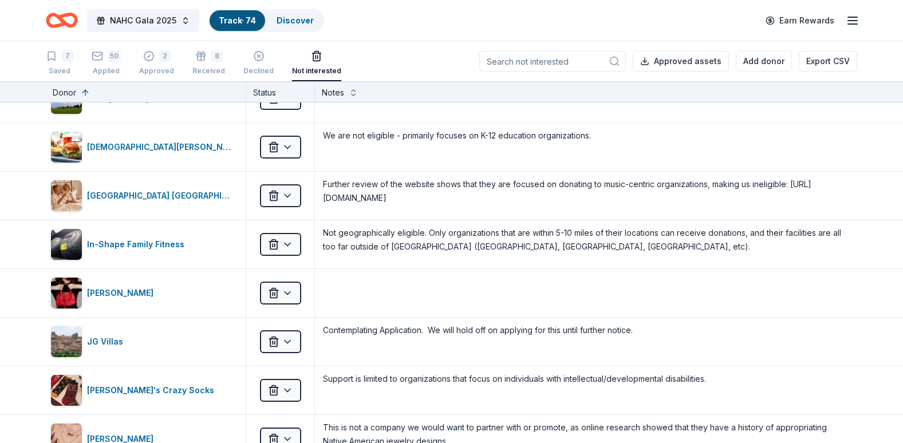
scroll to position [1193, 0]
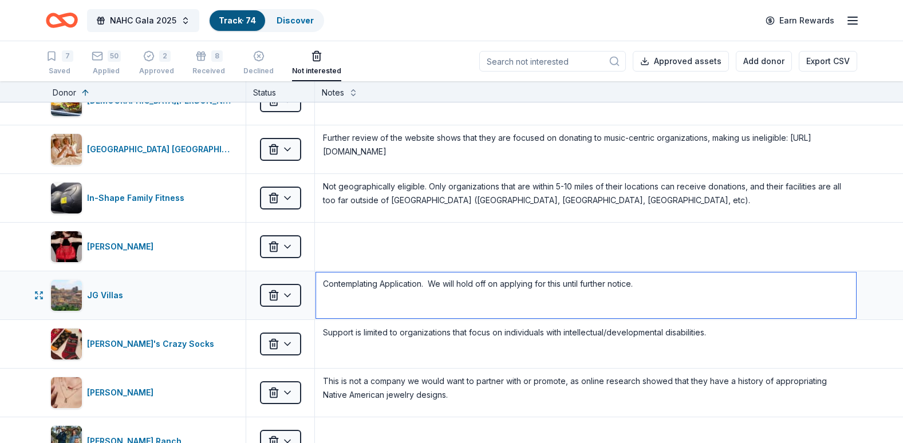
click at [632, 295] on textarea "Contemplating Application. We will hold off on applying for this until further …" at bounding box center [586, 295] width 540 height 46
drag, startPoint x: 651, startPoint y: 283, endPoint x: 303, endPoint y: 282, distance: 347.4
click at [303, 282] on div "JG Villas Not interested Contemplating Application. We will hold off on applyin…" at bounding box center [451, 295] width 903 height 48
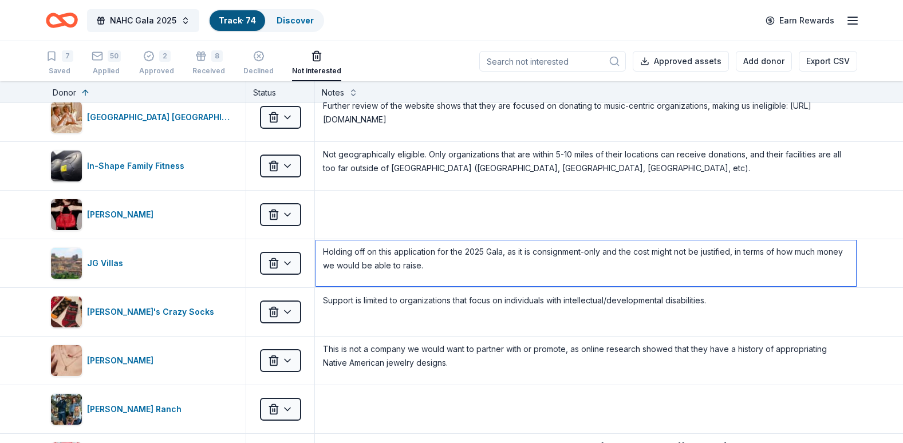
scroll to position [1235, 0]
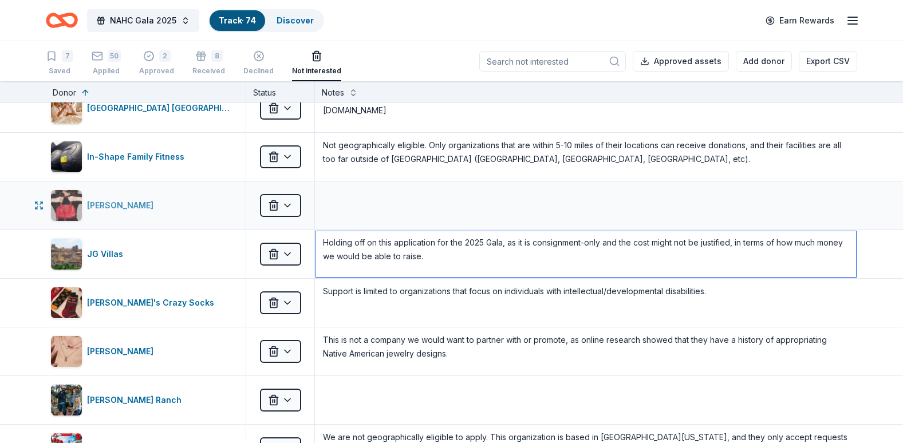
type textarea "Holding off on this application for the 2025 Gala, as it is consignment-only an…"
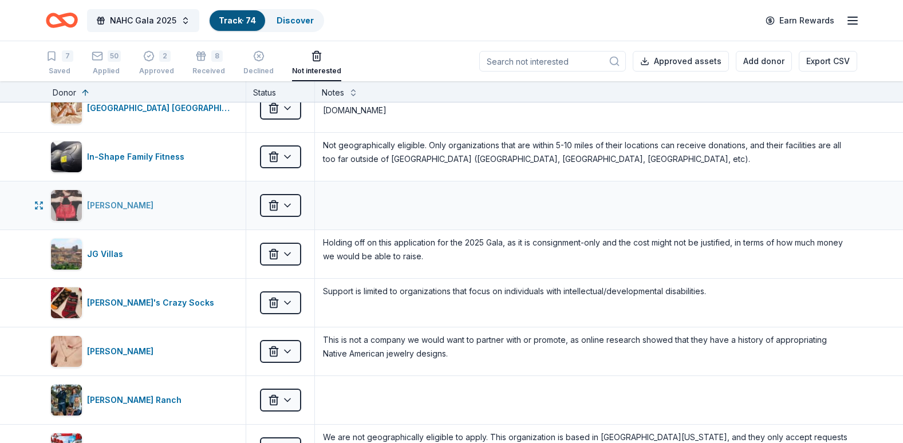
click at [95, 201] on div "Jacki Easlick" at bounding box center [122, 206] width 71 height 14
click at [433, 211] on textarea at bounding box center [586, 206] width 540 height 46
drag, startPoint x: 523, startPoint y: 195, endPoint x: 499, endPoint y: 196, distance: 24.1
click at [499, 196] on textarea "This might not be a well-known enough brand for people to be interested and pla…" at bounding box center [586, 206] width 540 height 46
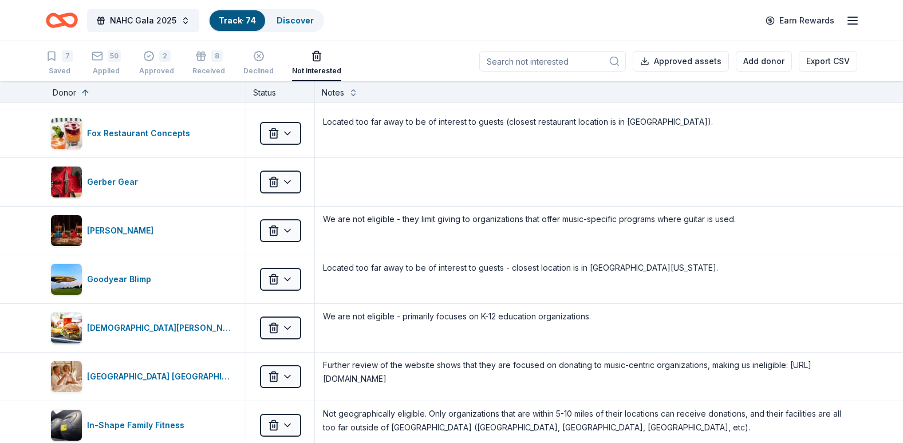
scroll to position [952, 0]
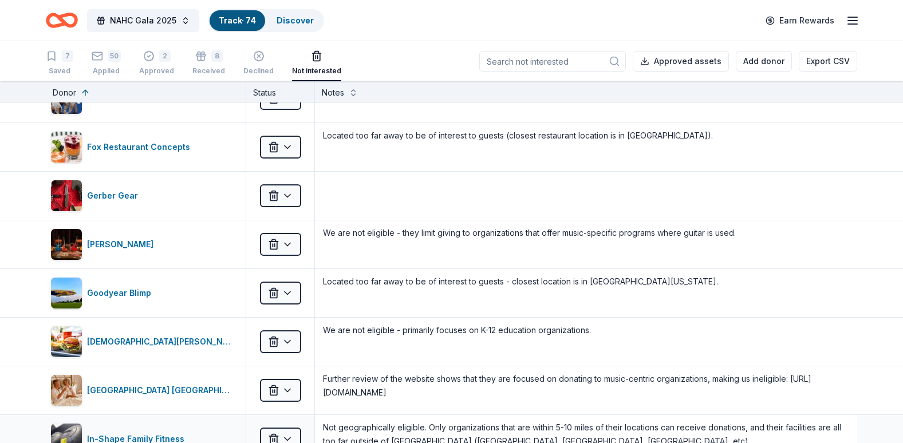
type textarea "This might not be a well-known enough brand for Gala attendees to be interested…"
click at [58, 64] on div "7 Saved" at bounding box center [59, 62] width 27 height 25
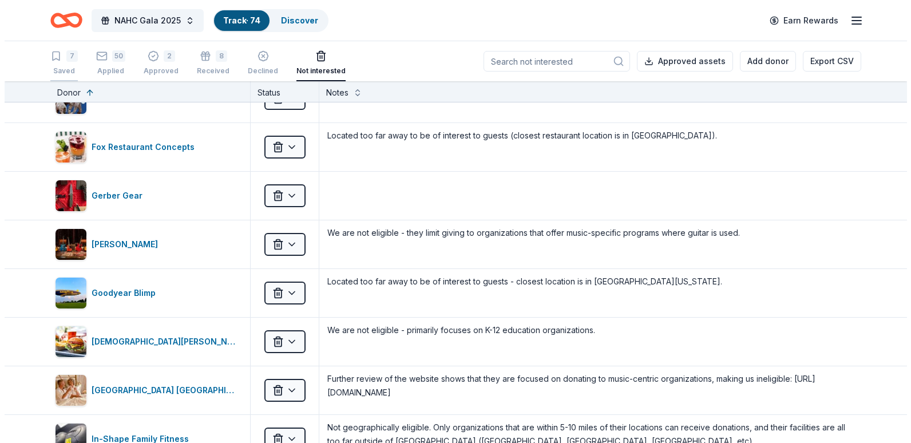
scroll to position [223, 0]
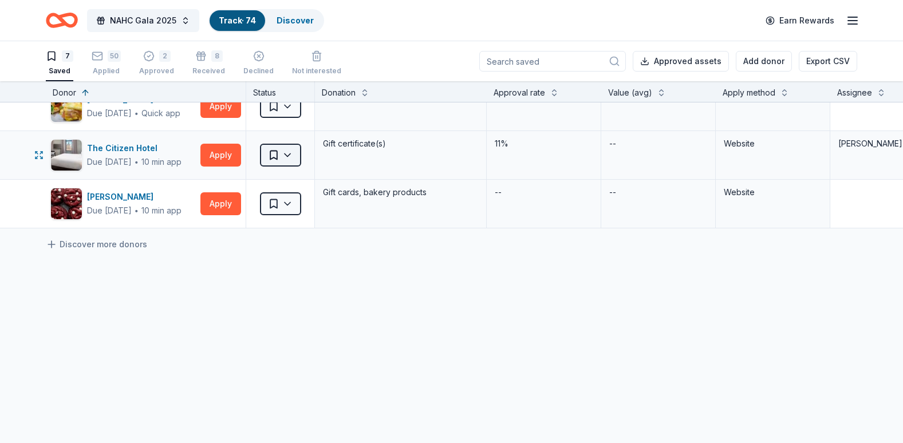
click at [283, 151] on html "NAHC Gala 2025 Track · 74 Discover Earn Rewards 7 Saved 50 Applied 2 Approved 8…" at bounding box center [451, 221] width 903 height 443
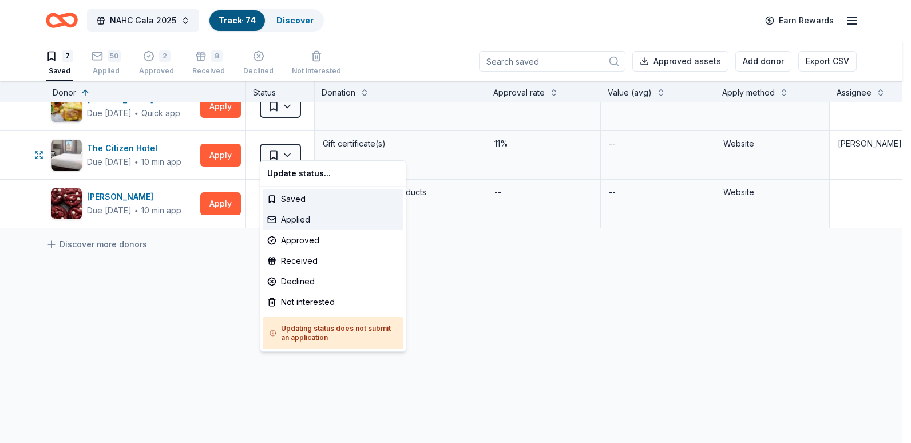
click at [296, 221] on div "Applied" at bounding box center [333, 219] width 141 height 21
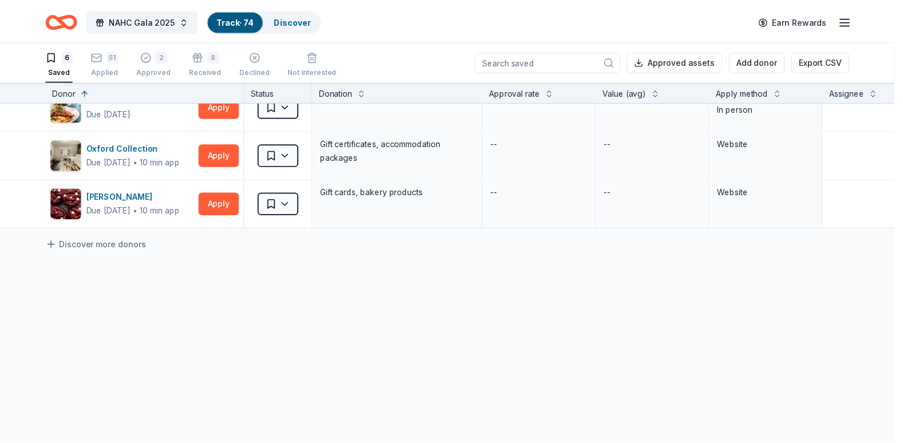
scroll to position [175, 0]
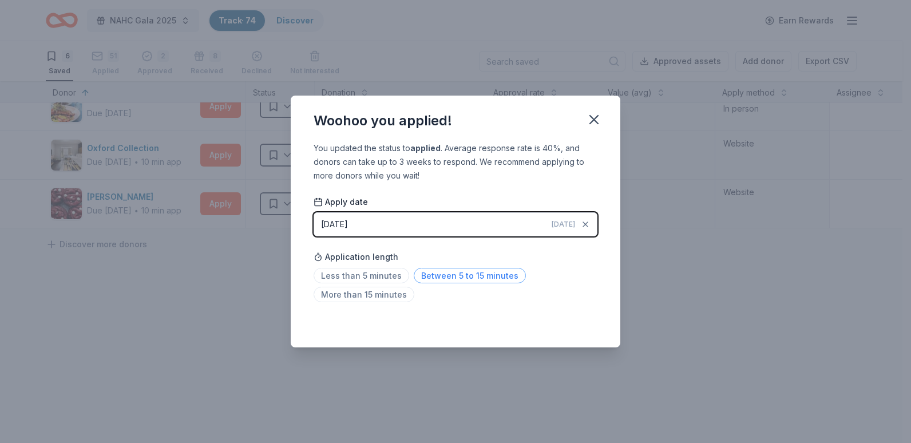
click at [419, 279] on span "Between 5 to 15 minutes" at bounding box center [470, 275] width 112 height 15
click at [600, 118] on icon "button" at bounding box center [594, 120] width 16 height 16
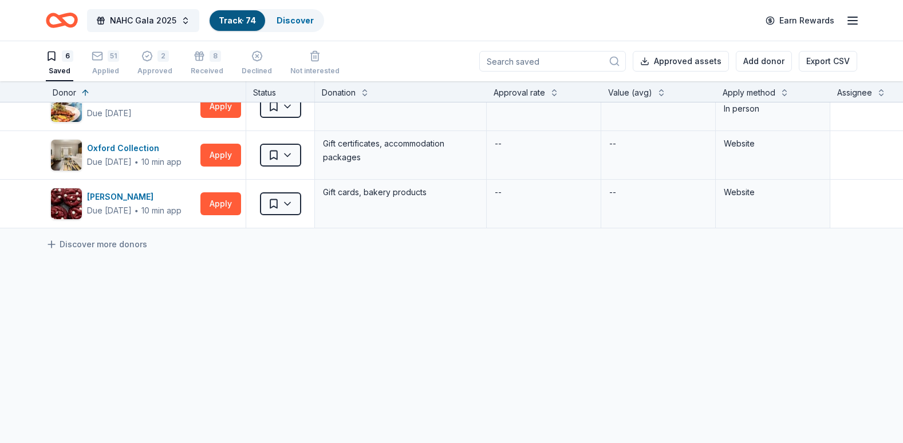
click at [303, 335] on div "Museum of Science and Curiosity Due in 55 days ∙ Quick app Apply Saved Tickets …" at bounding box center [581, 189] width 1162 height 507
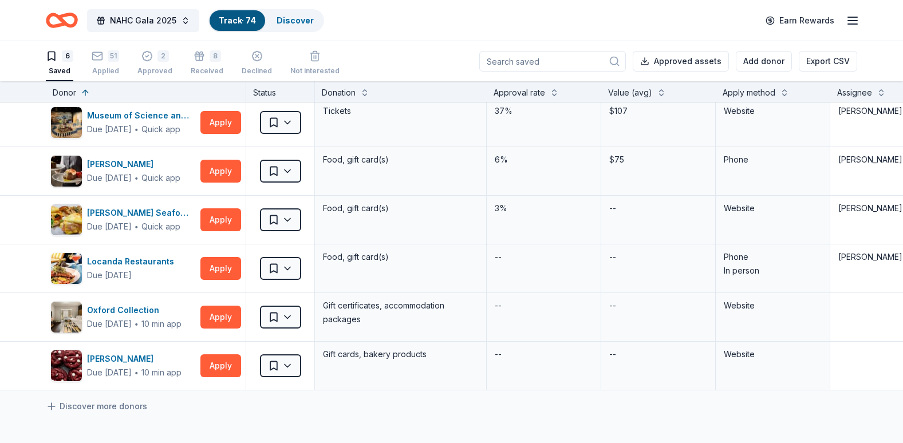
scroll to position [0, 0]
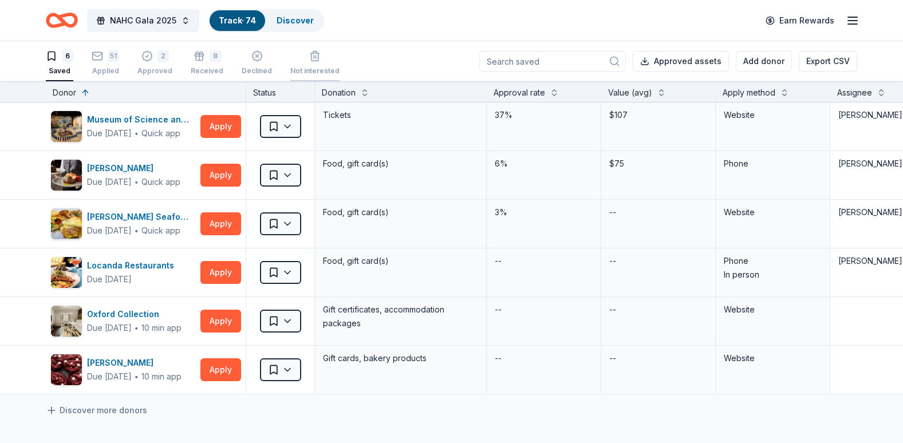
click at [321, 66] on div "Not interested" at bounding box center [314, 62] width 49 height 25
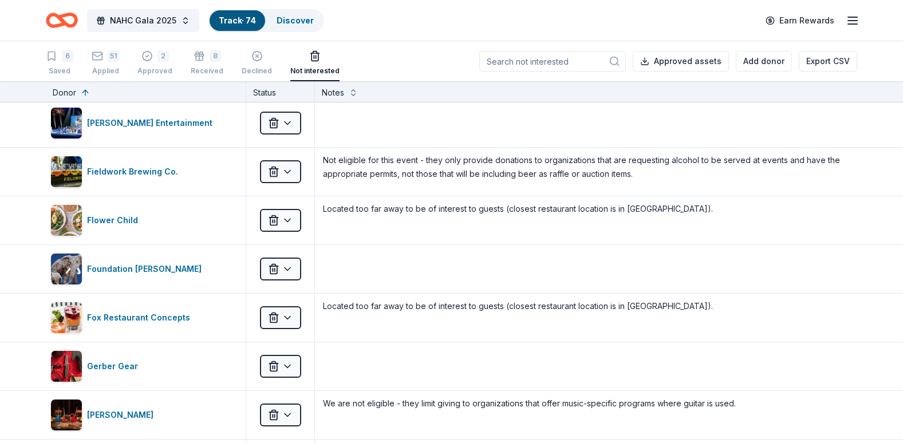
scroll to position [944, 0]
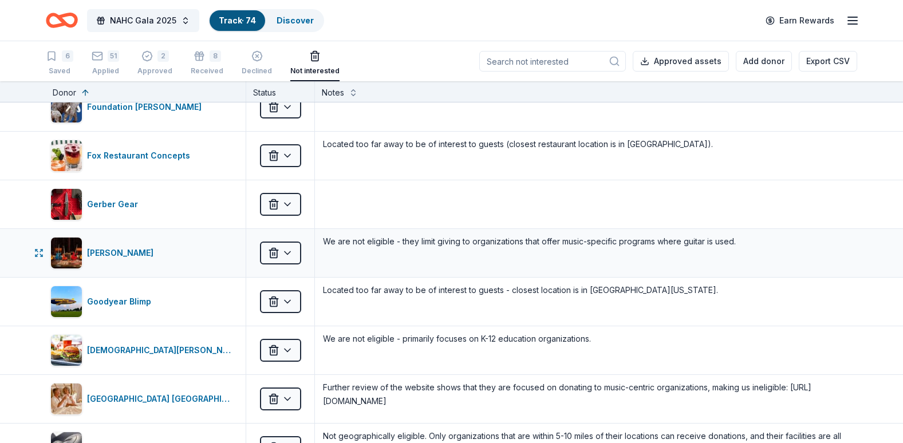
click at [861, 251] on div "Gibson Not interested We are not eligible - they limit giving to organizations …" at bounding box center [451, 253] width 903 height 48
click at [89, 208] on div "Gerber Gear" at bounding box center [115, 204] width 56 height 14
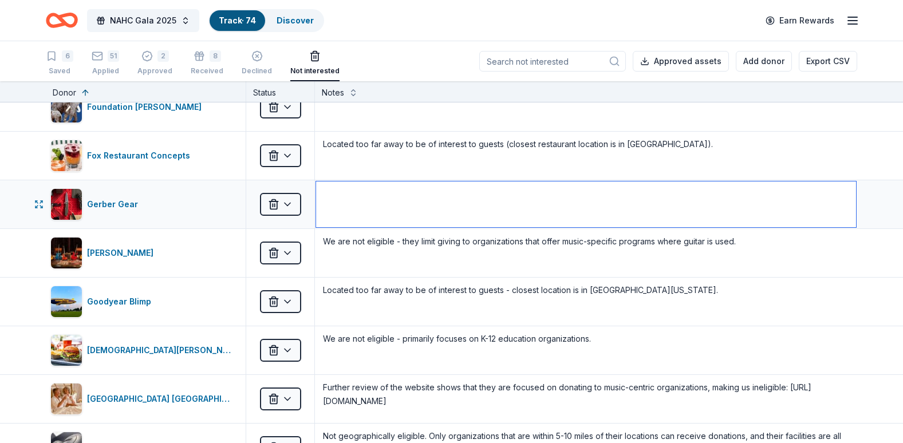
click at [330, 189] on textarea at bounding box center [586, 204] width 540 height 46
type textarea "U"
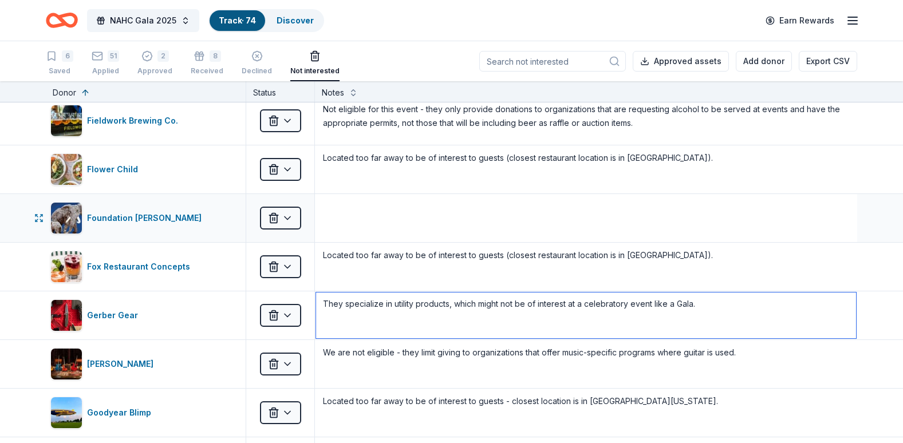
scroll to position [828, 0]
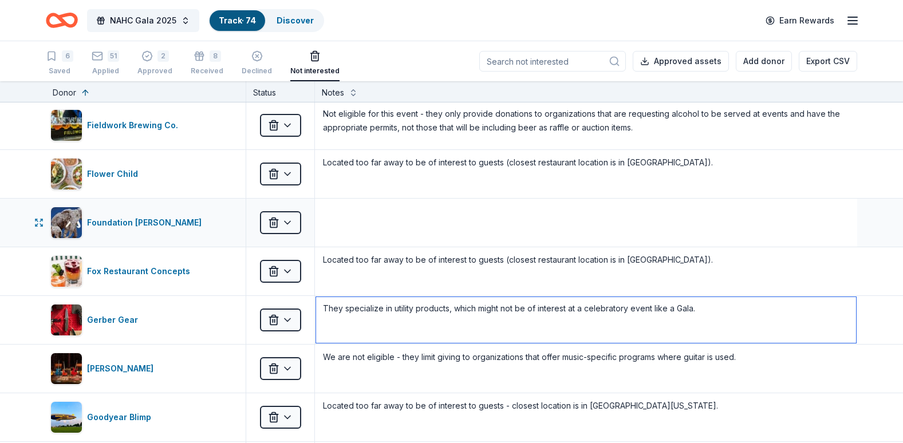
type textarea "They specialize in utility products, which might not be of interest at a celebr…"
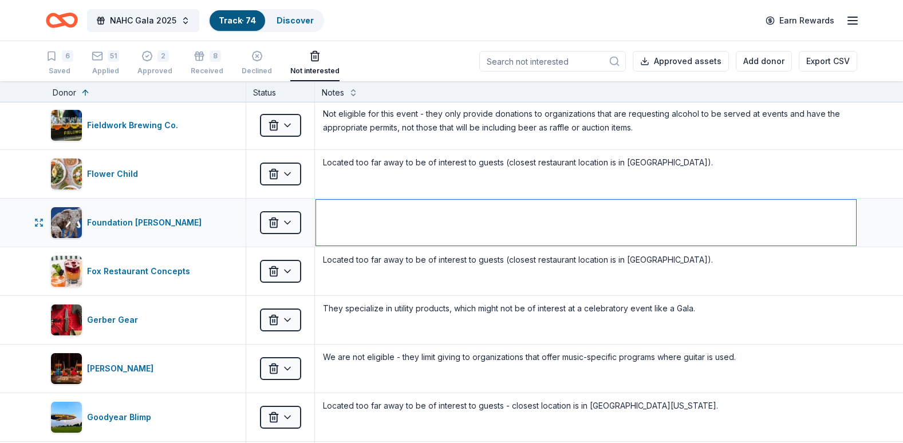
click at [545, 223] on textarea at bounding box center [586, 223] width 540 height 46
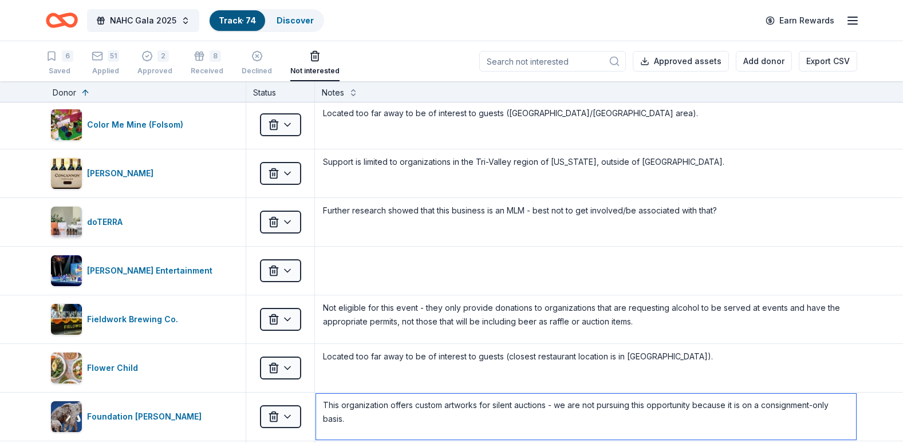
scroll to position [620, 0]
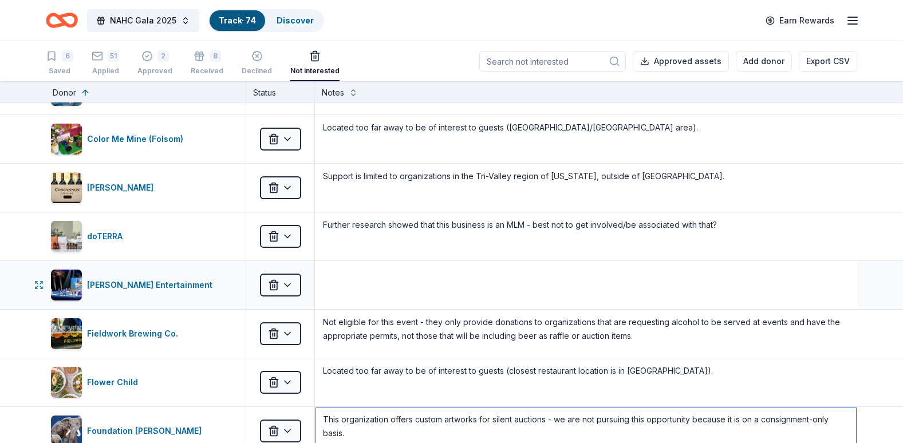
type textarea "This organization offers custom artworks for silent auctions - we are not pursu…"
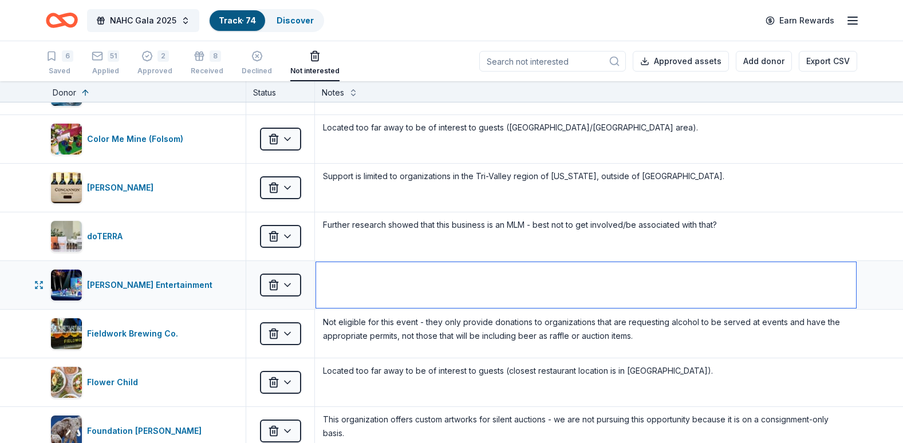
click at [534, 289] on textarea at bounding box center [586, 285] width 540 height 46
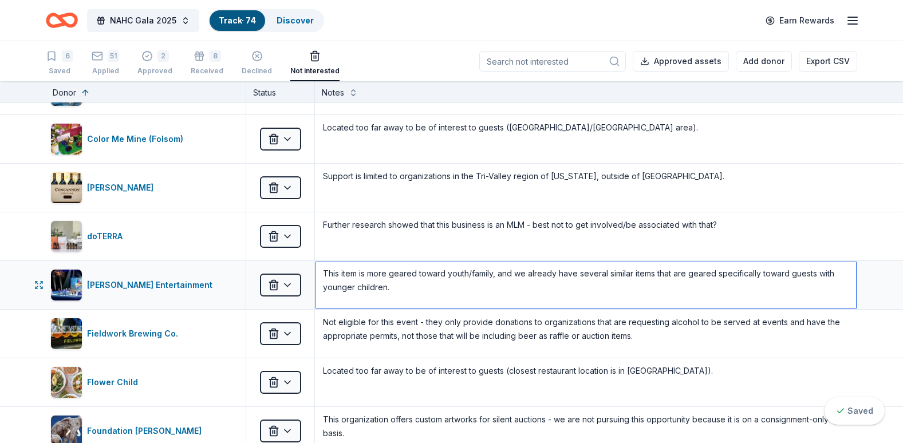
click at [383, 275] on textarea "This item is more geared toward youth/family, and we already have several simil…" at bounding box center [586, 285] width 540 height 46
click at [460, 278] on textarea "This item is geared toward youth/family, and we already have several similar it…" at bounding box center [586, 285] width 540 height 46
drag, startPoint x: 419, startPoint y: 272, endPoint x: 366, endPoint y: 270, distance: 52.7
click at [366, 270] on textarea "This item is geared toward youth/family (Disney on Ice and similar performances…" at bounding box center [586, 285] width 540 height 46
click at [778, 281] on textarea "This item is geared toward youth/family (Disney on Ice and similar performances…" at bounding box center [586, 285] width 540 height 46
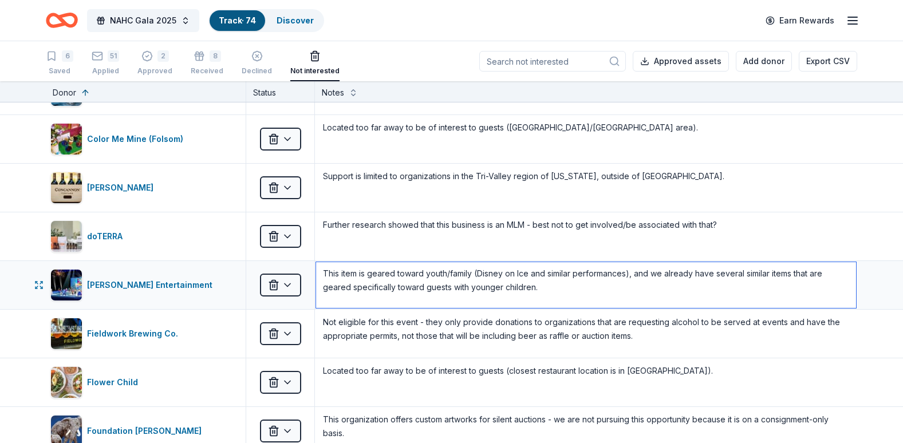
drag, startPoint x: 794, startPoint y: 274, endPoint x: 360, endPoint y: 292, distance: 434.2
click at [362, 293] on textarea "This item is geared toward youth/family (Disney on Ice and similar performances…" at bounding box center [586, 285] width 540 height 46
click at [363, 286] on textarea "This item is geared toward youth/family (Disney on Ice and similar performances…" at bounding box center [586, 285] width 540 height 46
click at [386, 285] on textarea "This item is geared toward youth/family (Disney on Ice and similar performances…" at bounding box center [586, 285] width 540 height 46
drag, startPoint x: 387, startPoint y: 285, endPoint x: 781, endPoint y: 276, distance: 393.9
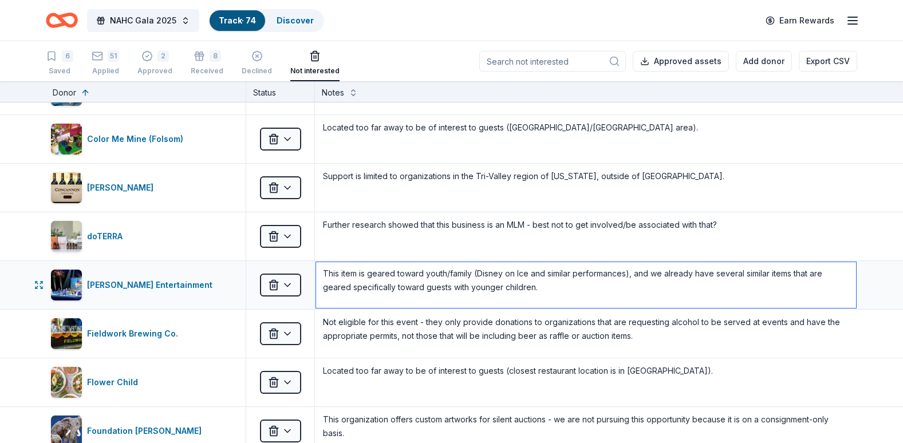
click at [781, 276] on textarea "This item is geared toward youth/family (Disney on Ice and similar performances…" at bounding box center [586, 285] width 540 height 46
type textarea "This item is geared toward youth/family (Disney on Ice and similar performances…"
click at [871, 288] on div "Feld Entertainment Not interested This item is geared toward youth/family (Disn…" at bounding box center [451, 285] width 903 height 48
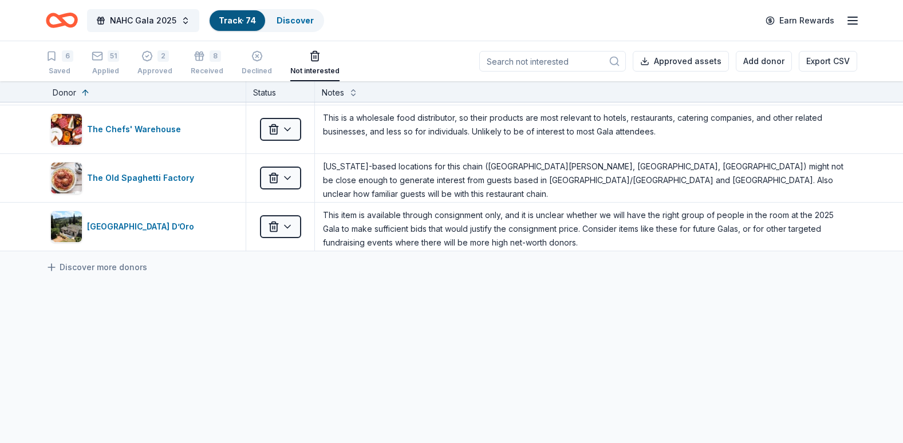
scroll to position [2355, 0]
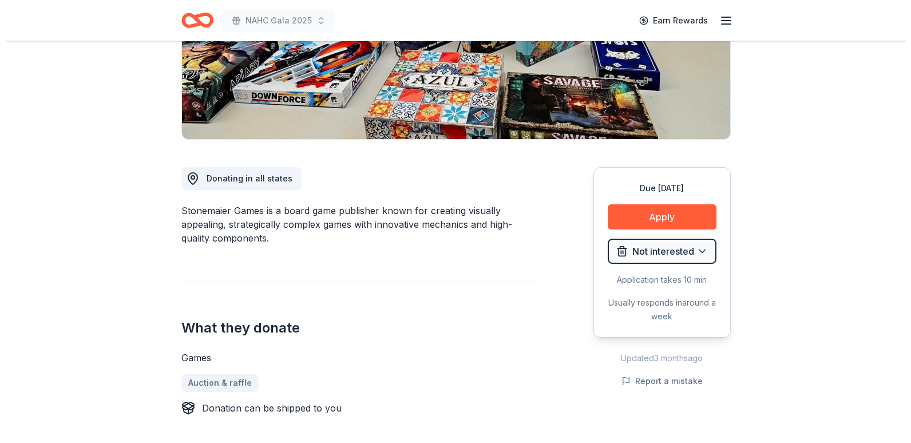
scroll to position [211, 0]
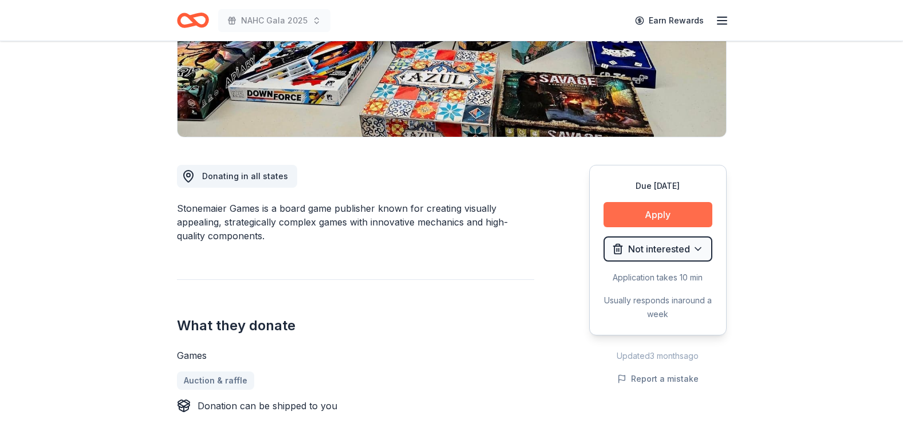
click at [663, 215] on button "Apply" at bounding box center [657, 214] width 109 height 25
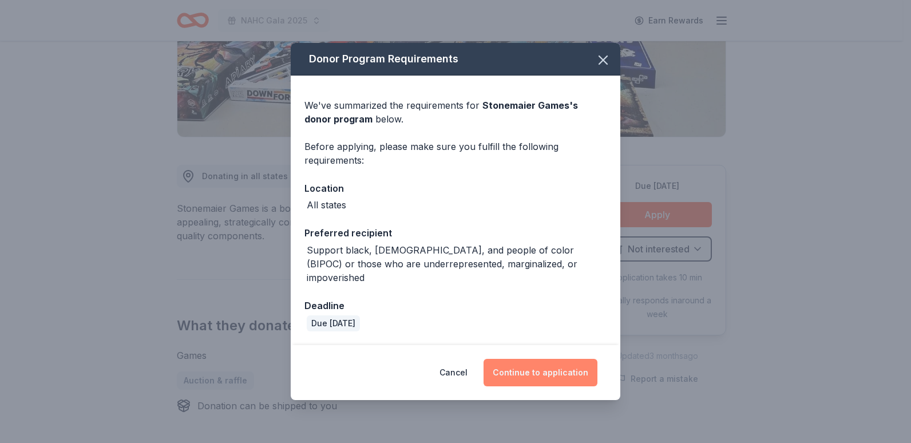
click at [517, 359] on button "Continue to application" at bounding box center [541, 372] width 114 height 27
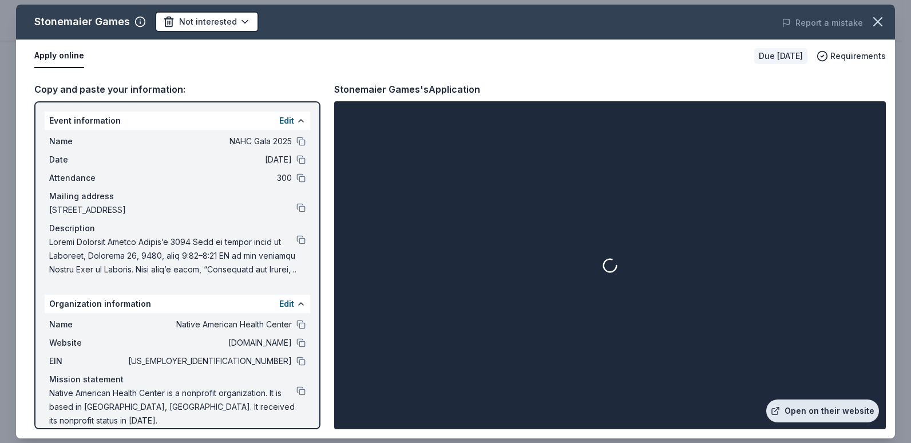
click at [812, 413] on link "Open on their website" at bounding box center [822, 411] width 113 height 23
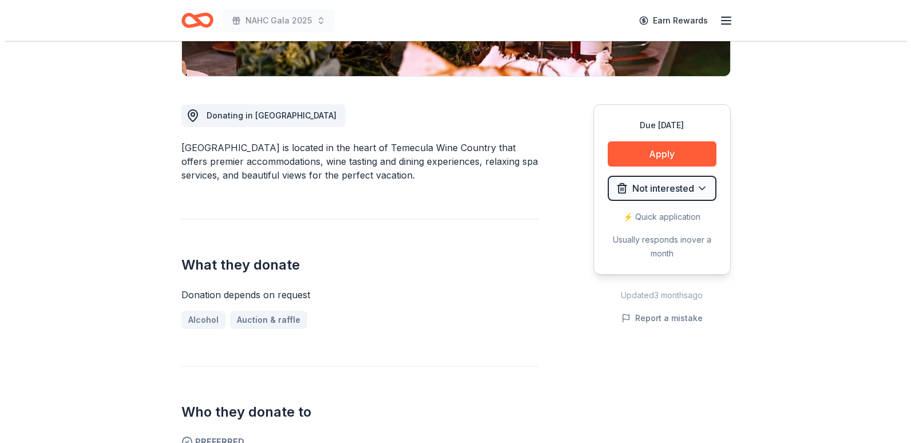
scroll to position [281, 0]
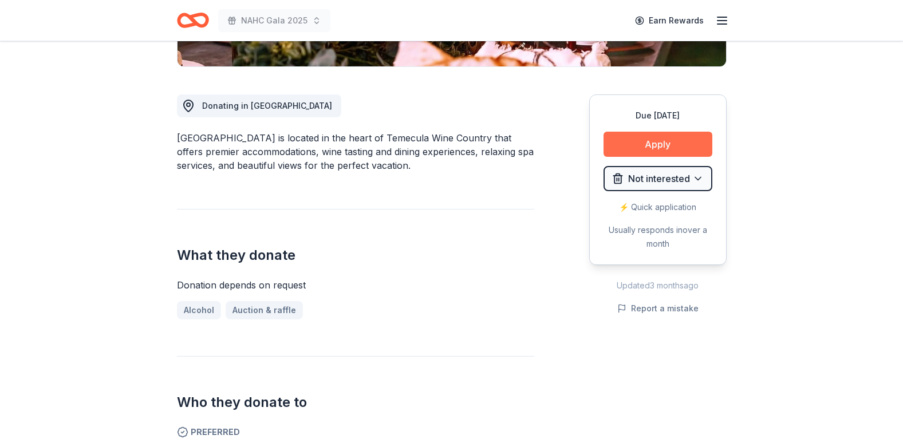
click at [665, 148] on button "Apply" at bounding box center [657, 144] width 109 height 25
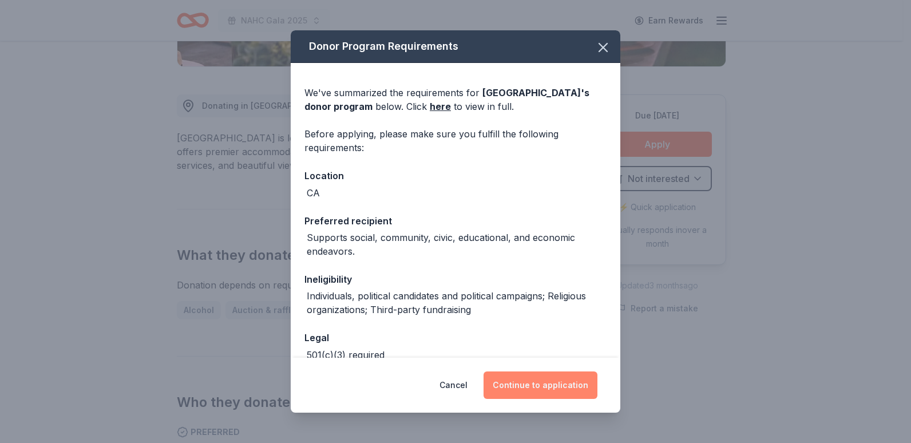
click at [535, 394] on button "Continue to application" at bounding box center [541, 384] width 114 height 27
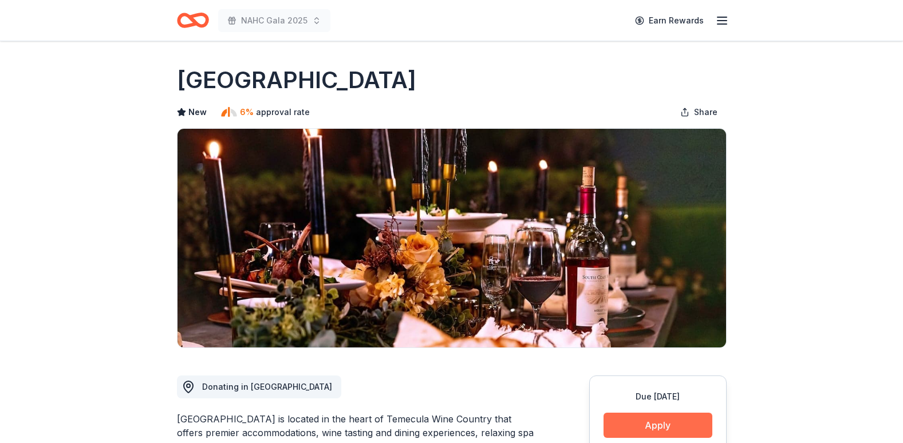
click at [638, 426] on button "Apply" at bounding box center [657, 425] width 109 height 25
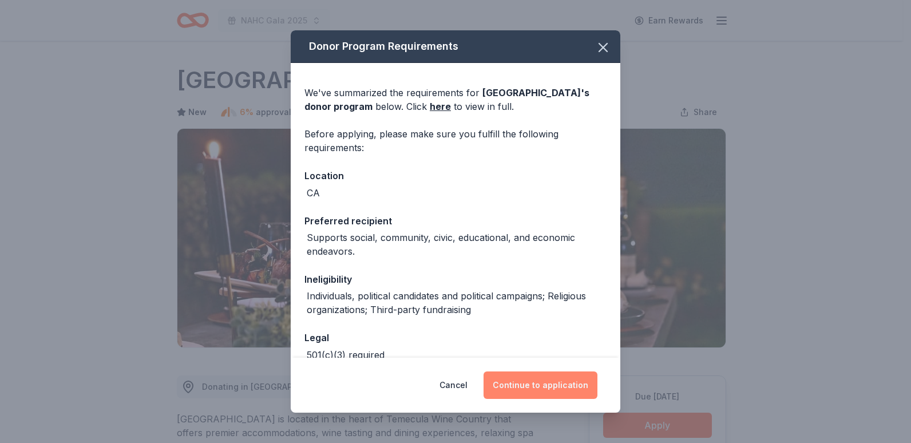
click at [519, 381] on button "Continue to application" at bounding box center [541, 384] width 114 height 27
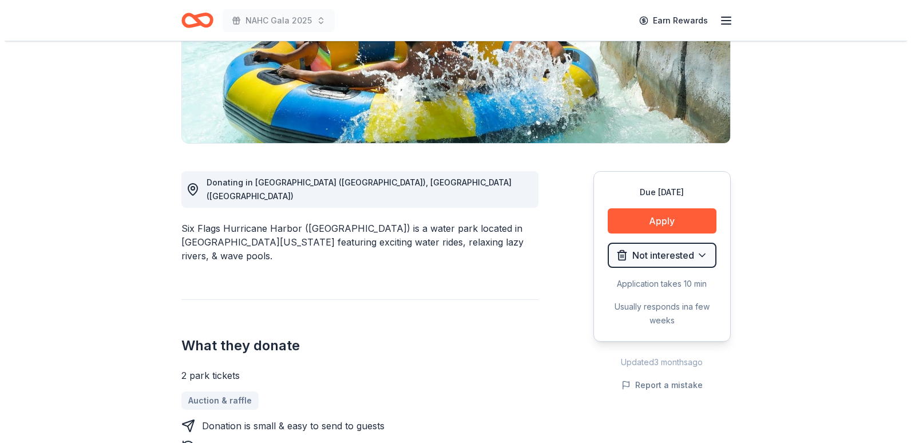
scroll to position [246, 0]
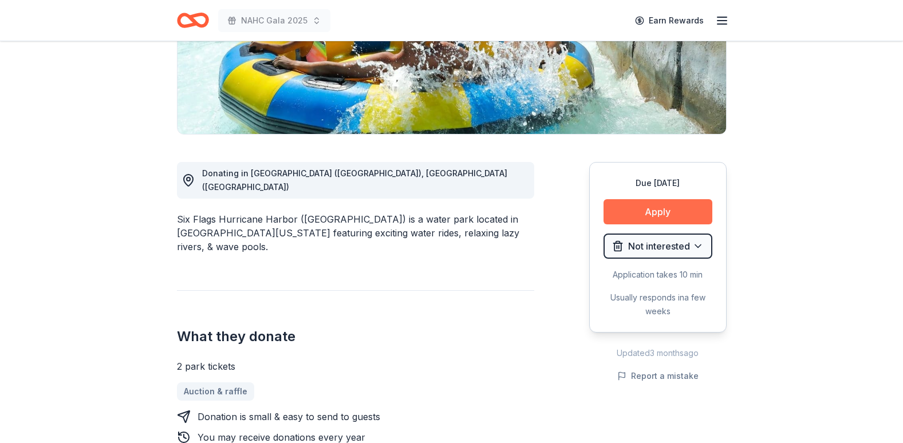
click at [622, 199] on button "Apply" at bounding box center [657, 211] width 109 height 25
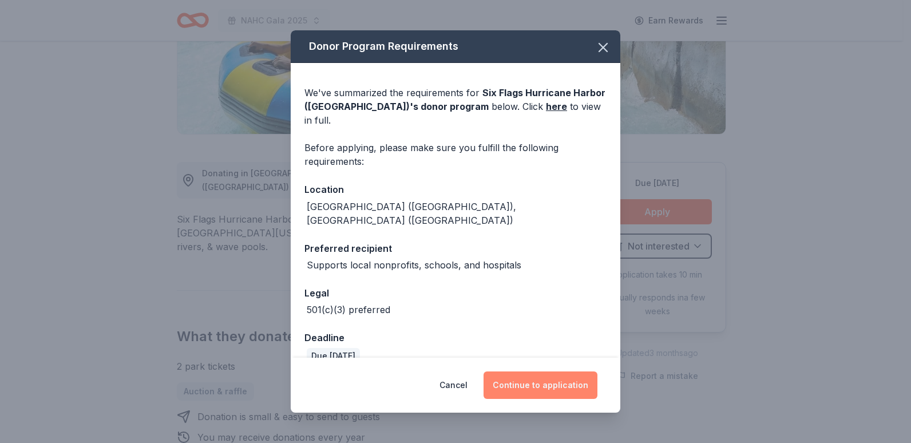
click at [537, 387] on button "Continue to application" at bounding box center [541, 384] width 114 height 27
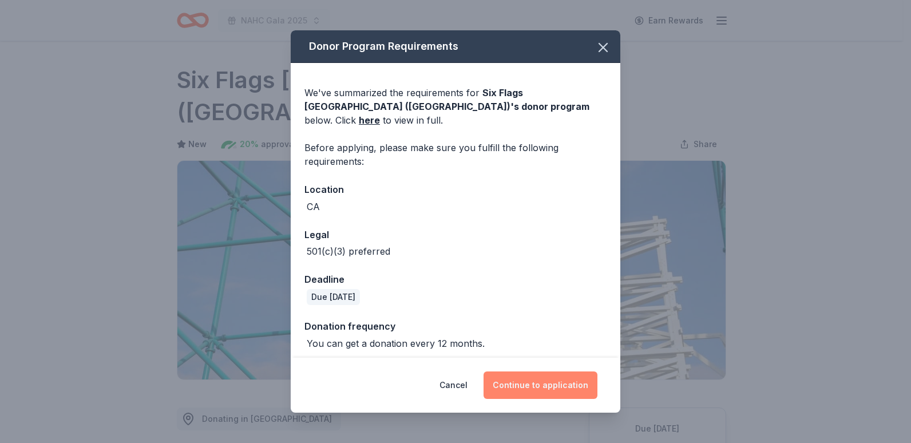
click at [509, 371] on button "Continue to application" at bounding box center [541, 384] width 114 height 27
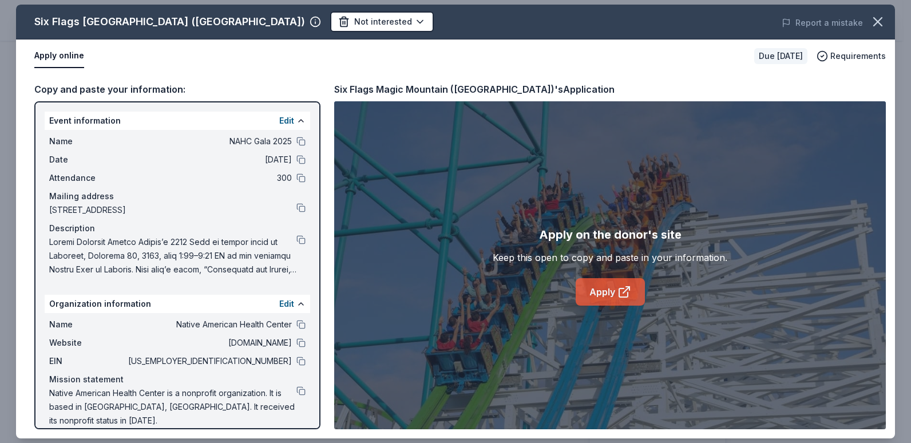
click at [598, 282] on link "Apply" at bounding box center [610, 291] width 69 height 27
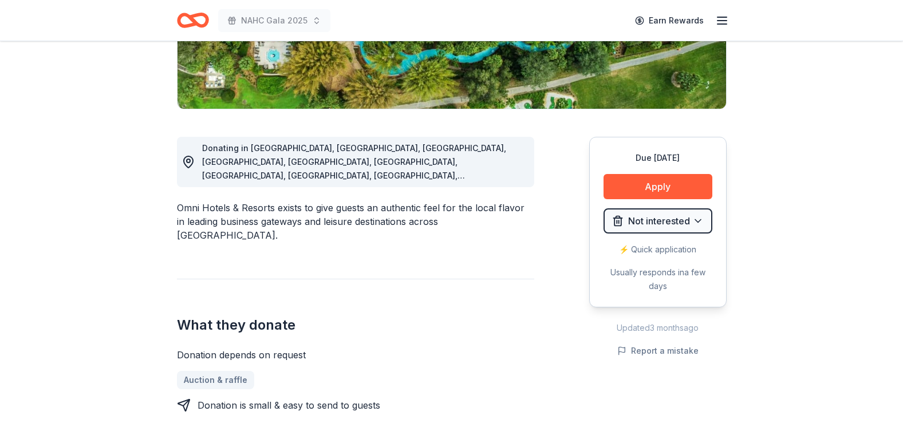
scroll to position [243, 0]
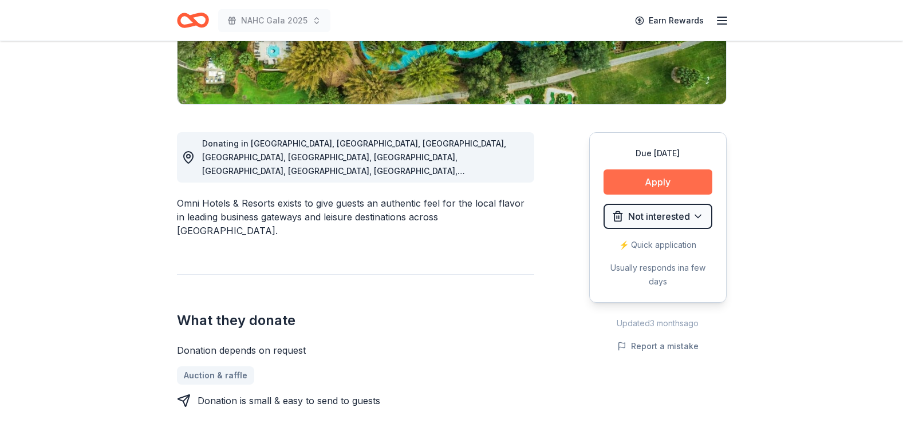
click at [615, 179] on button "Apply" at bounding box center [657, 181] width 109 height 25
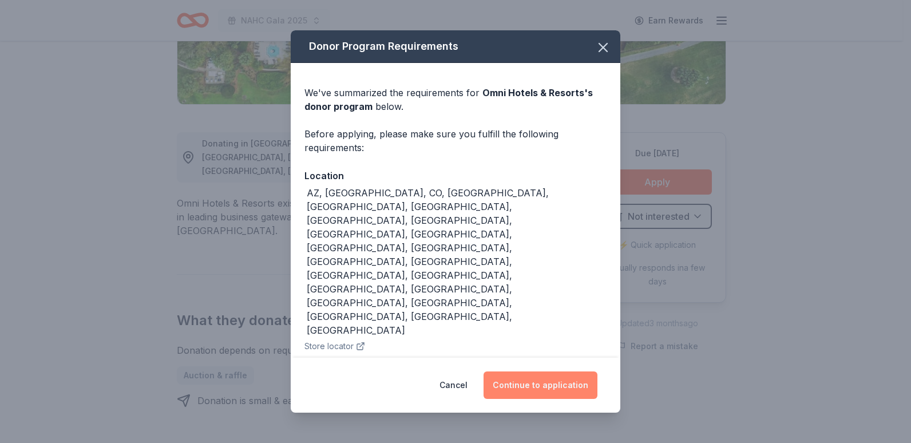
click at [530, 371] on button "Continue to application" at bounding box center [541, 384] width 114 height 27
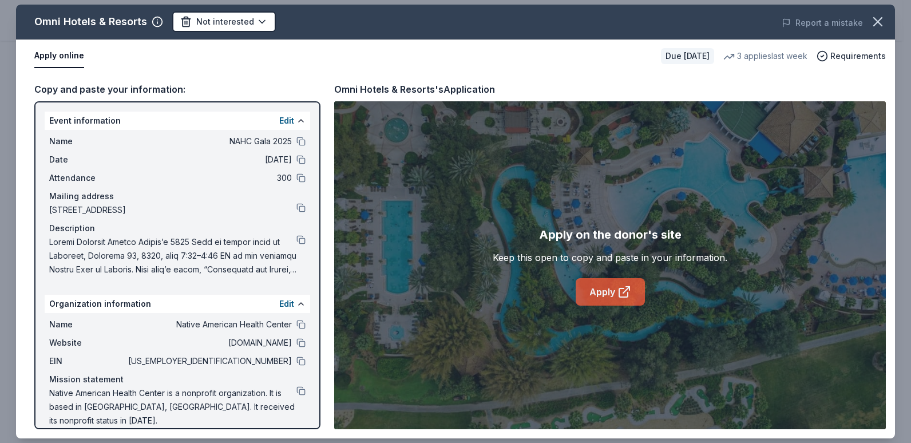
click at [611, 290] on link "Apply" at bounding box center [610, 291] width 69 height 27
click at [880, 19] on icon "button" at bounding box center [878, 22] width 8 height 8
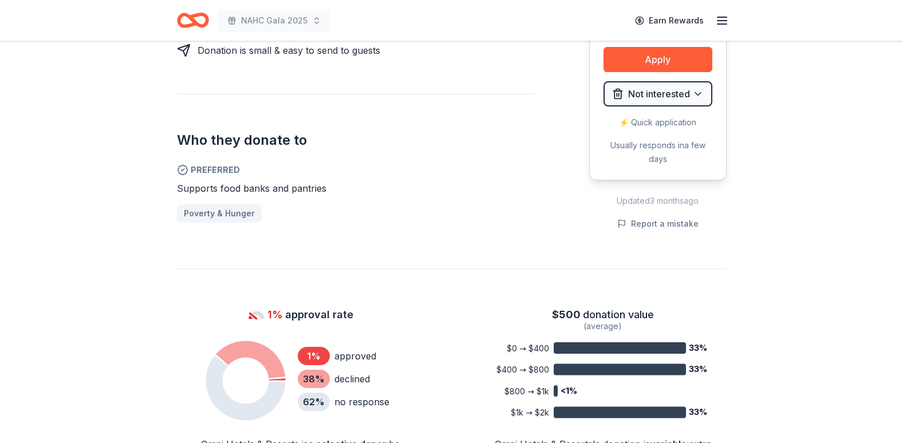
scroll to position [598, 0]
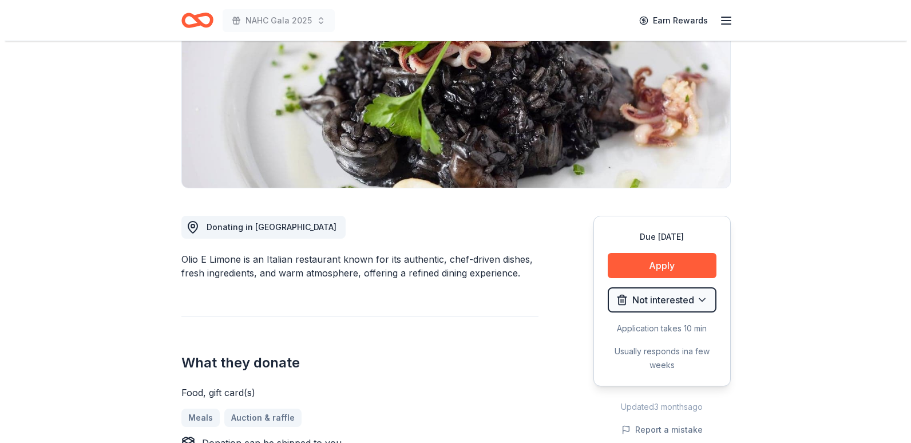
scroll to position [195, 0]
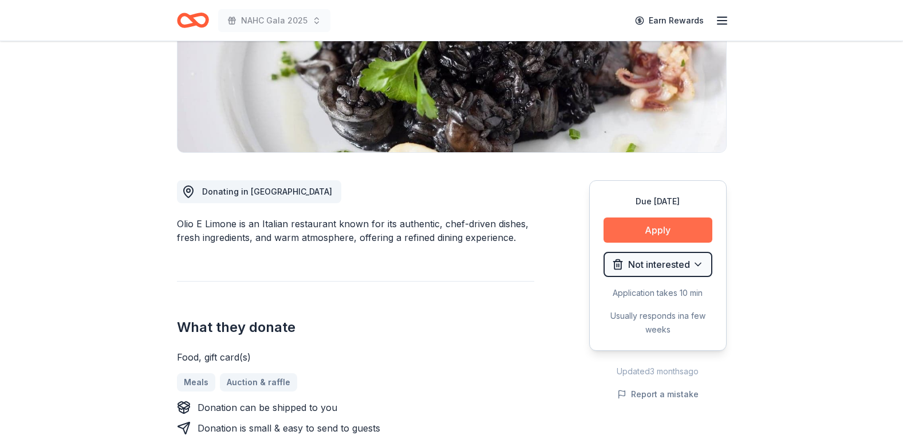
click at [664, 226] on button "Apply" at bounding box center [657, 230] width 109 height 25
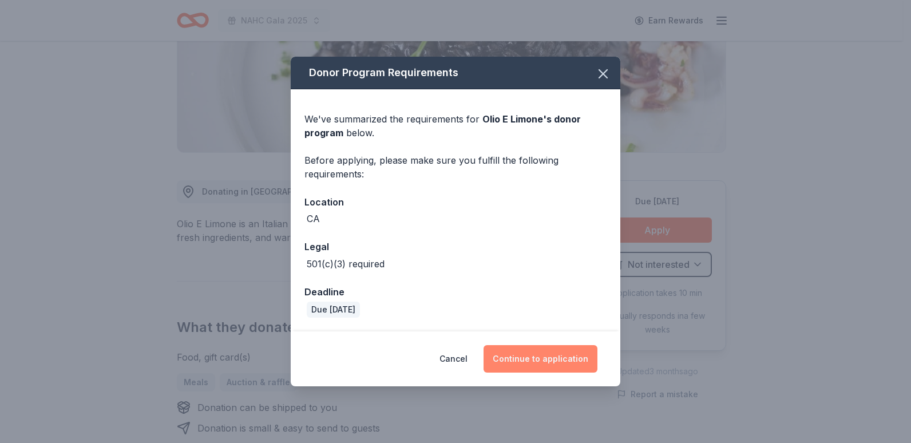
click at [536, 351] on button "Continue to application" at bounding box center [541, 358] width 114 height 27
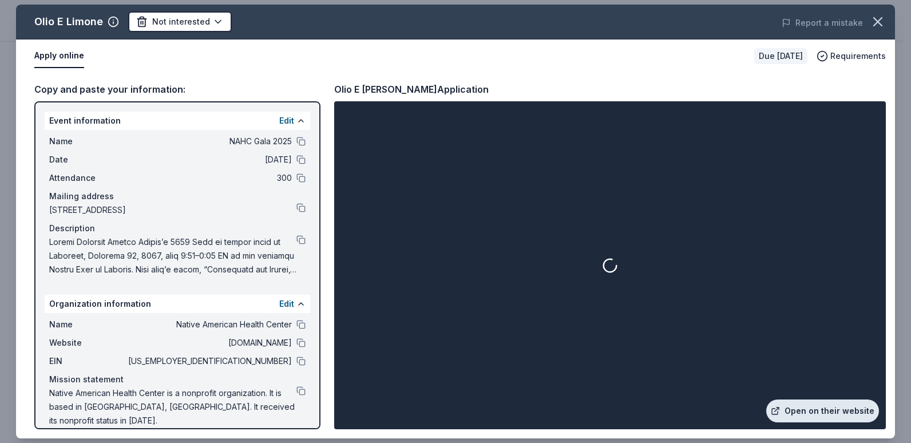
click at [789, 411] on link "Open on their website" at bounding box center [822, 411] width 113 height 23
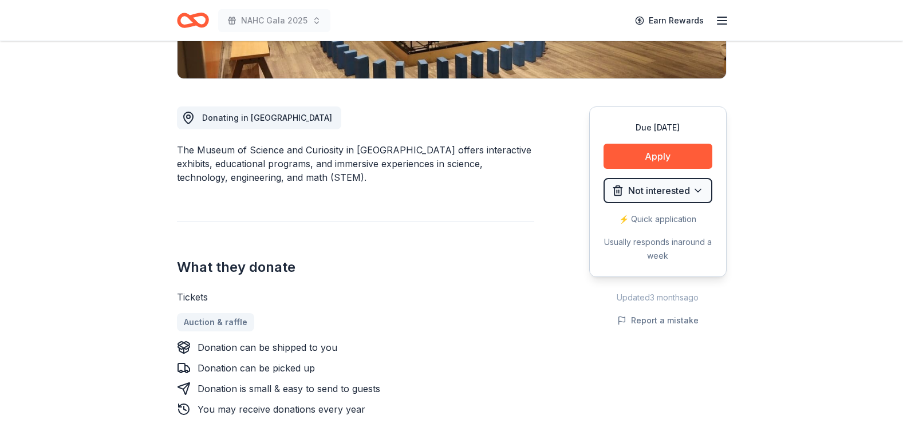
scroll to position [271, 0]
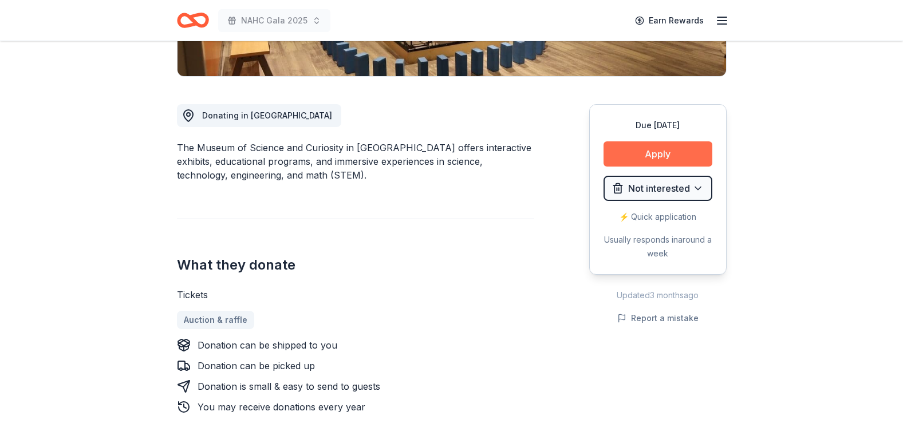
click at [678, 156] on button "Apply" at bounding box center [657, 153] width 109 height 25
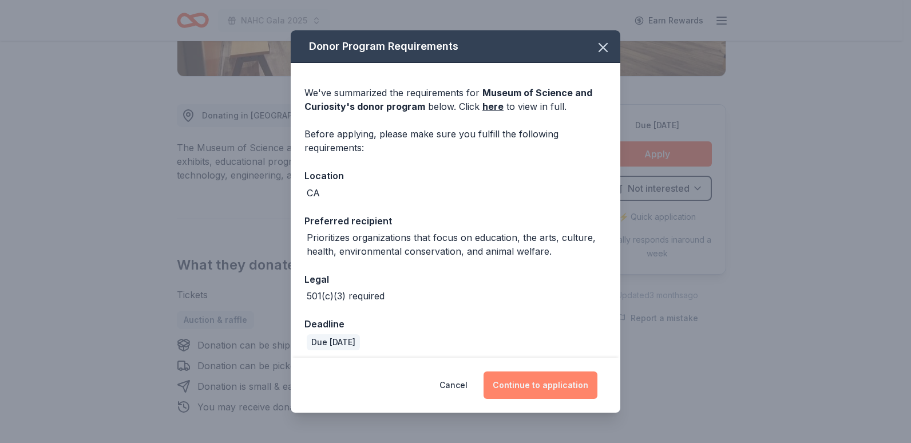
click at [542, 382] on button "Continue to application" at bounding box center [541, 384] width 114 height 27
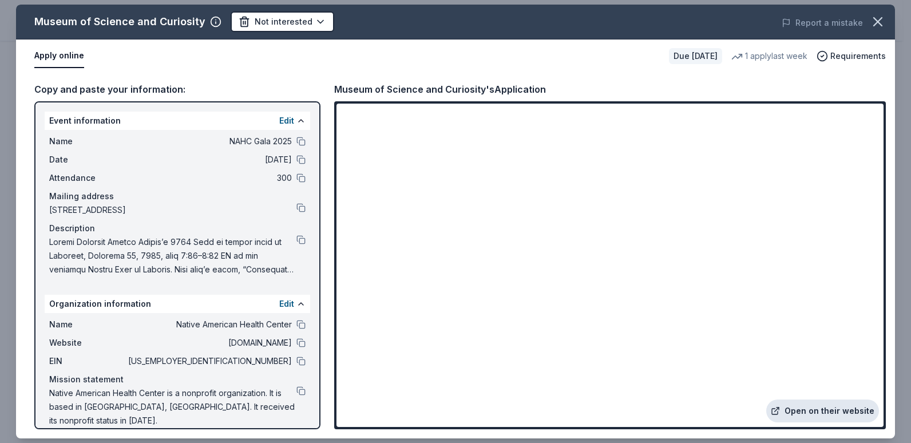
click at [832, 413] on link "Open on their website" at bounding box center [822, 411] width 113 height 23
click at [872, 17] on icon "button" at bounding box center [878, 22] width 16 height 16
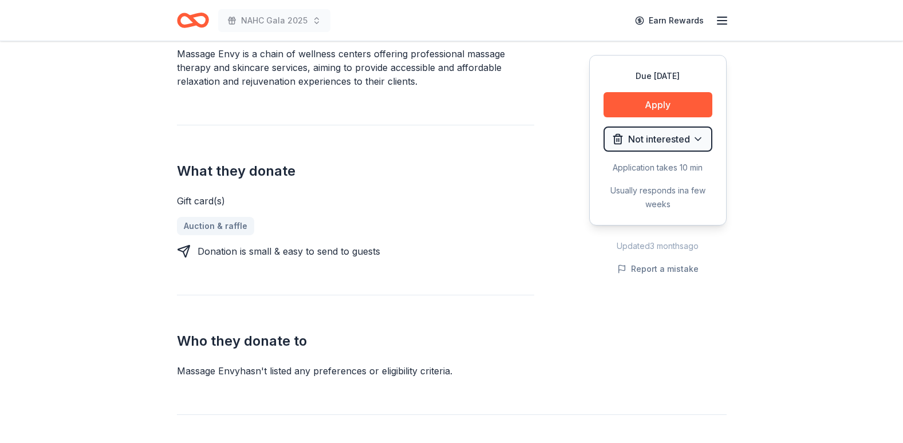
scroll to position [367, 0]
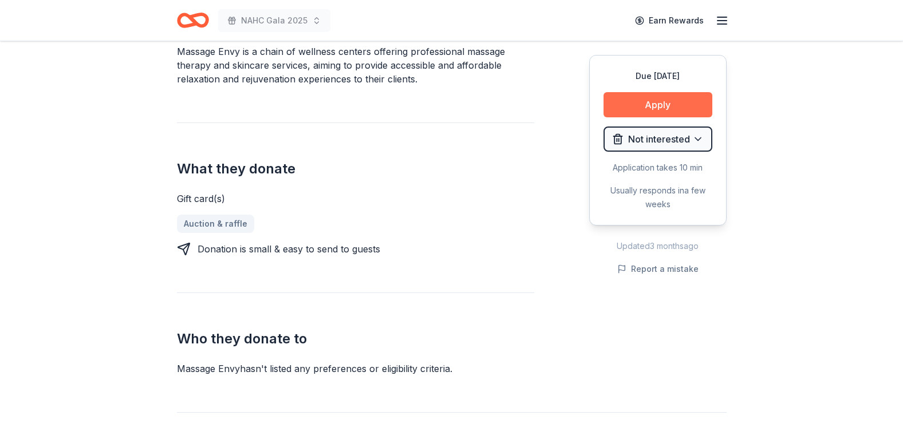
click at [656, 107] on button "Apply" at bounding box center [657, 104] width 109 height 25
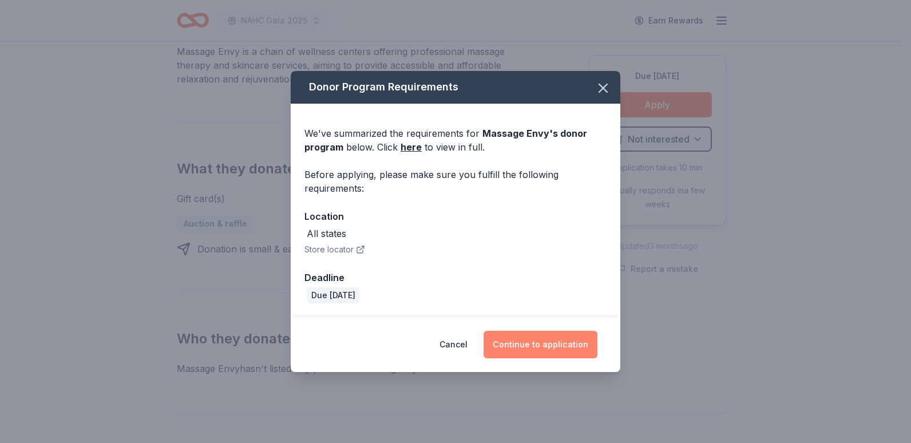
click at [557, 331] on button "Continue to application" at bounding box center [541, 344] width 114 height 27
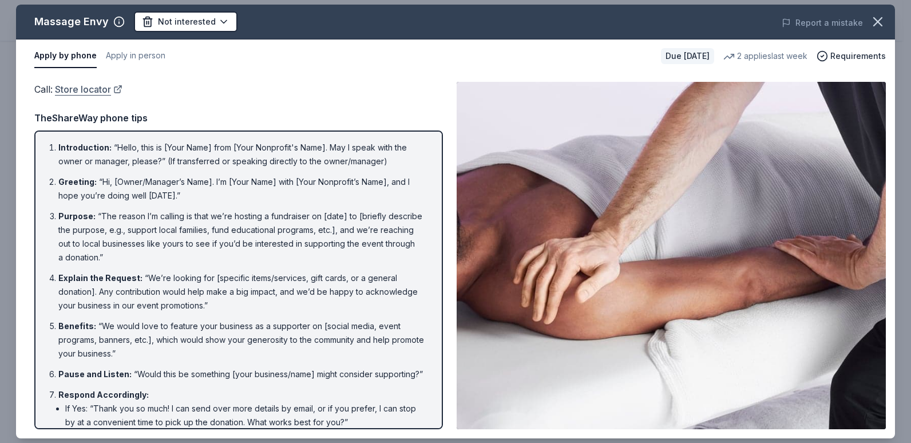
click at [88, 84] on link "Store locator" at bounding box center [89, 89] width 68 height 15
click at [876, 26] on icon "button" at bounding box center [878, 22] width 16 height 16
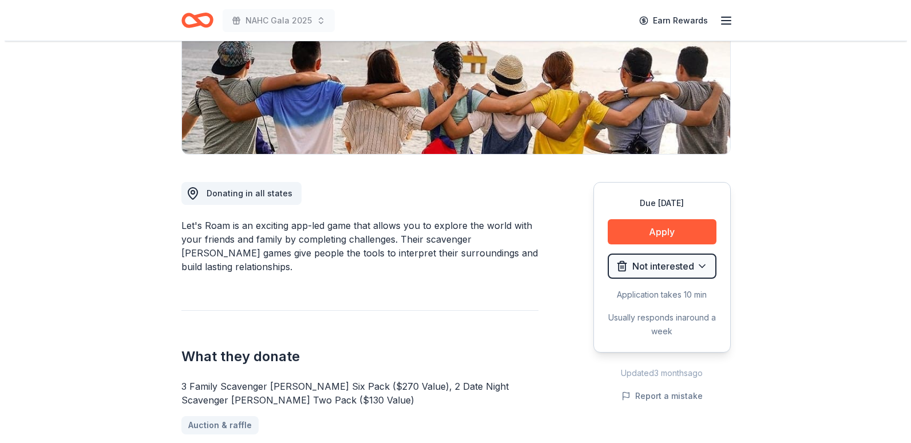
scroll to position [196, 0]
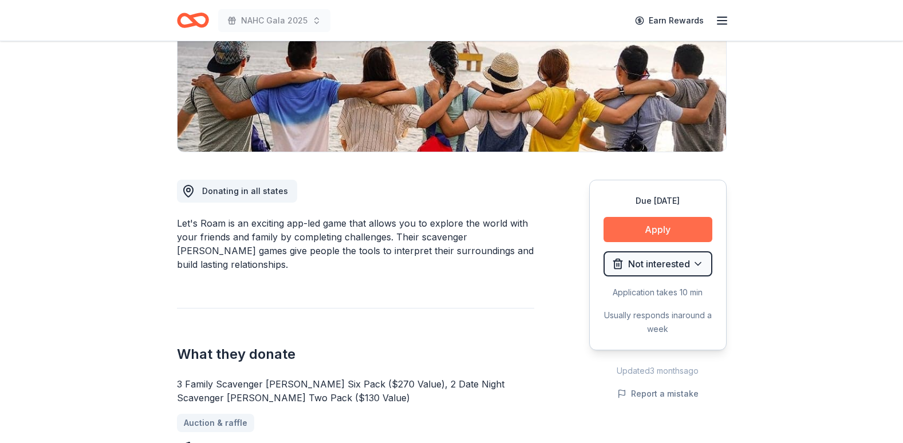
click at [638, 230] on button "Apply" at bounding box center [657, 229] width 109 height 25
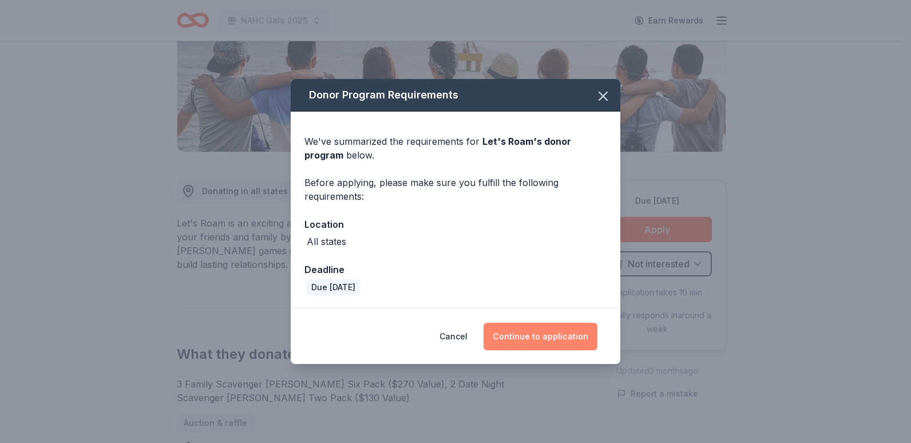
click at [560, 329] on button "Continue to application" at bounding box center [541, 336] width 114 height 27
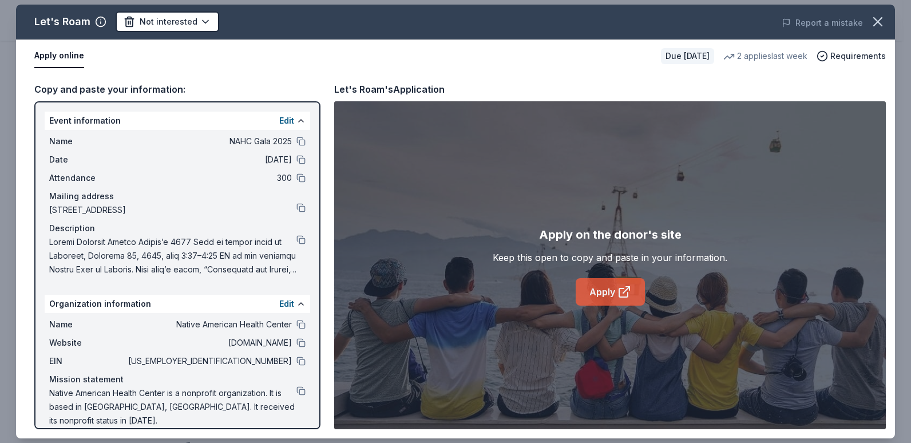
click at [604, 282] on link "Apply" at bounding box center [610, 291] width 69 height 27
click at [620, 295] on icon at bounding box center [625, 292] width 14 height 14
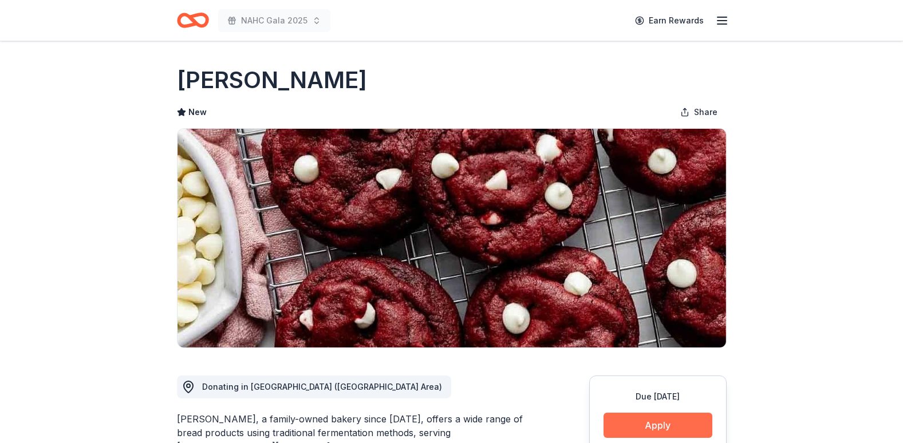
click at [644, 426] on button "Apply" at bounding box center [657, 425] width 109 height 25
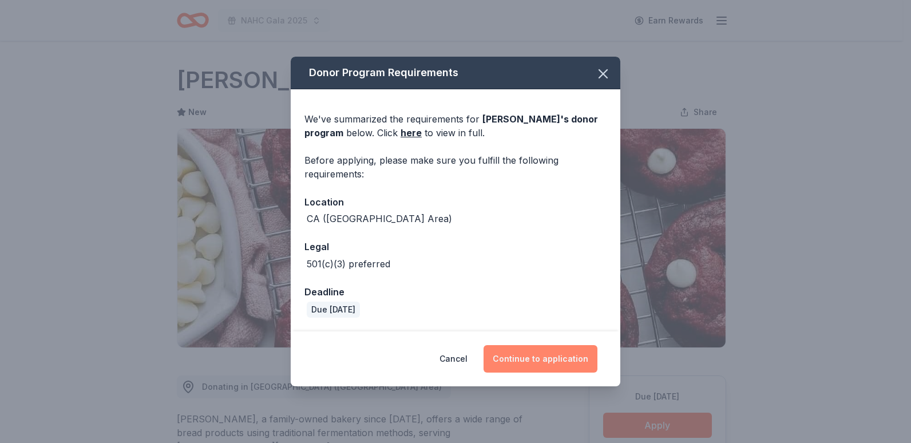
click at [531, 349] on button "Continue to application" at bounding box center [541, 358] width 114 height 27
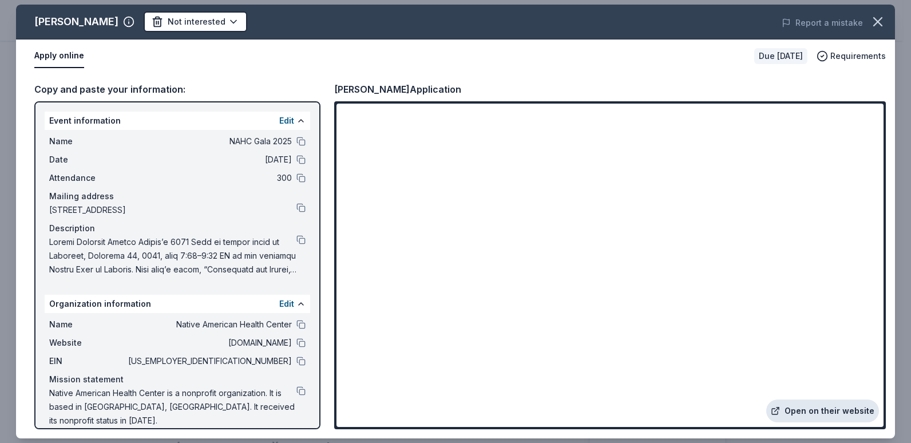
click at [788, 409] on link "Open on their website" at bounding box center [822, 411] width 113 height 23
click at [872, 22] on icon "button" at bounding box center [878, 22] width 16 height 16
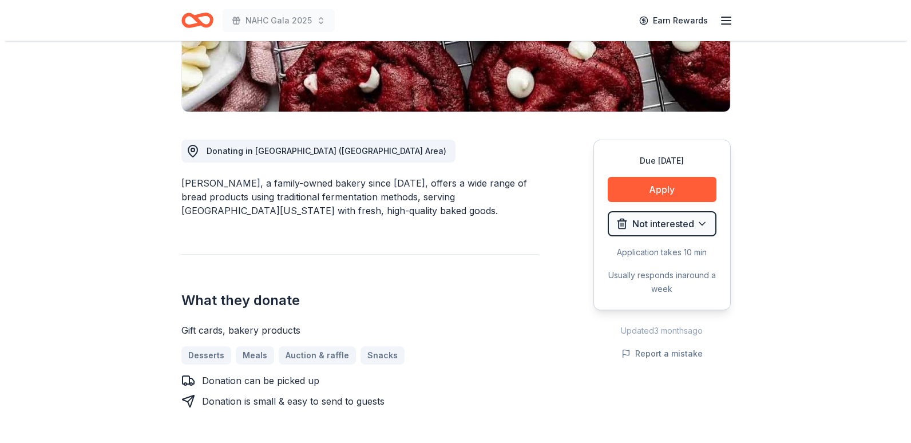
scroll to position [240, 0]
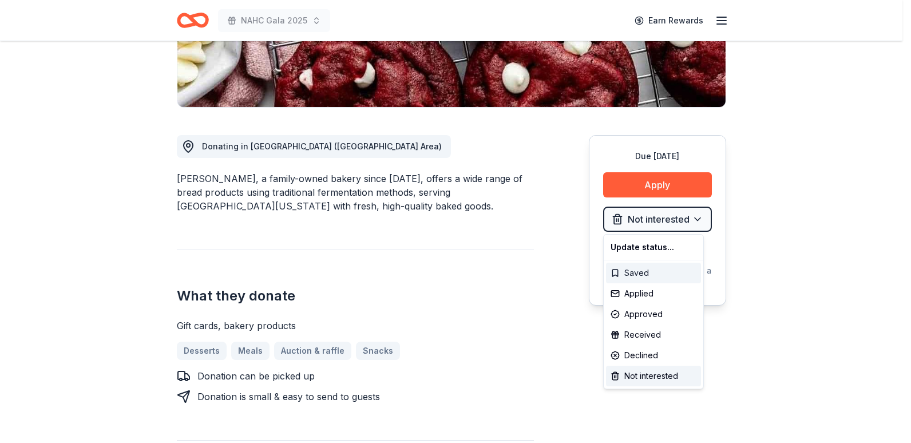
click at [636, 275] on div "Saved" at bounding box center [653, 273] width 95 height 21
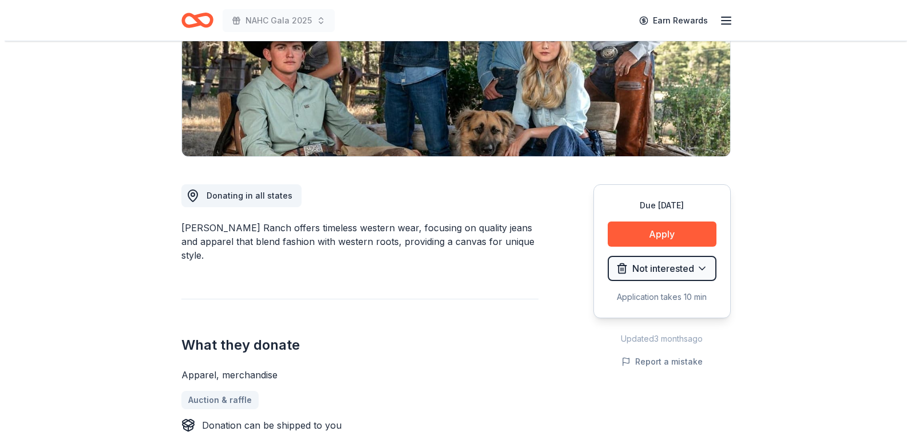
scroll to position [216, 0]
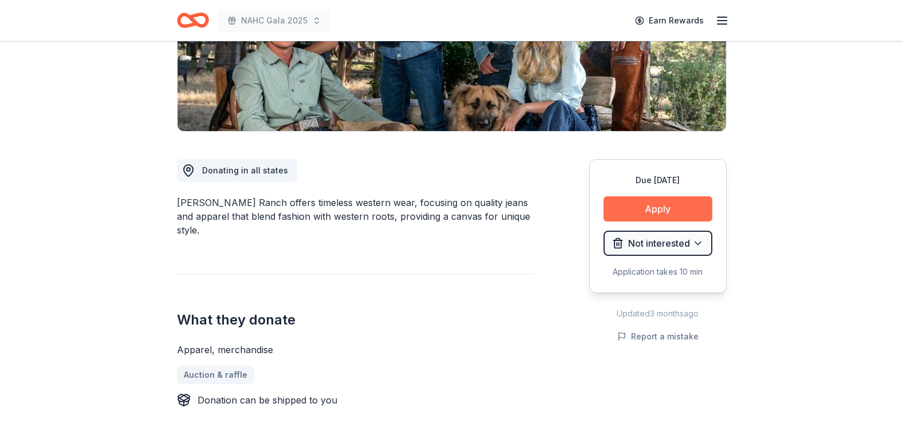
click at [643, 209] on button "Apply" at bounding box center [657, 208] width 109 height 25
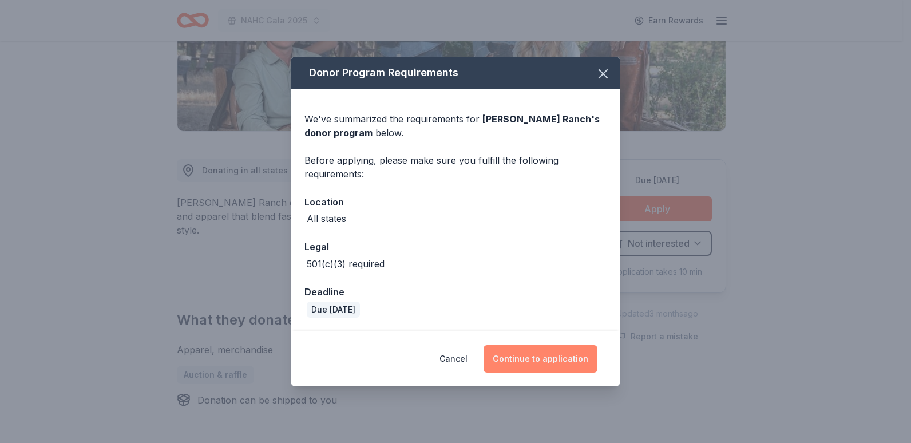
click at [552, 359] on button "Continue to application" at bounding box center [541, 358] width 114 height 27
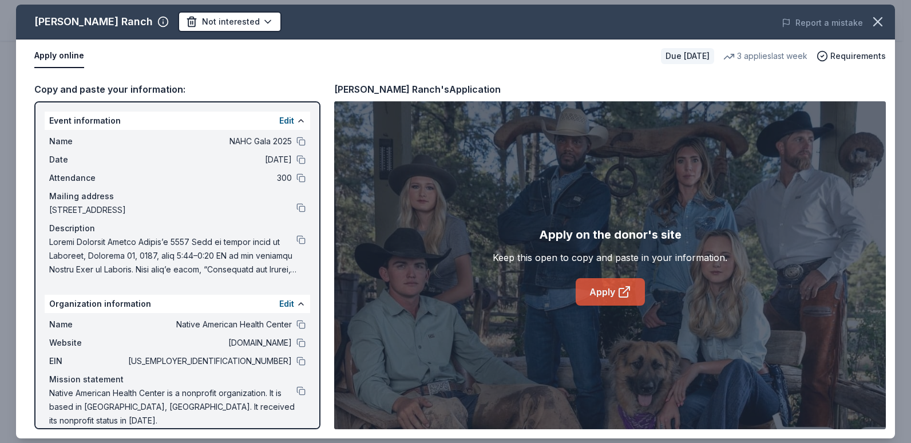
click at [629, 287] on icon at bounding box center [626, 290] width 6 height 6
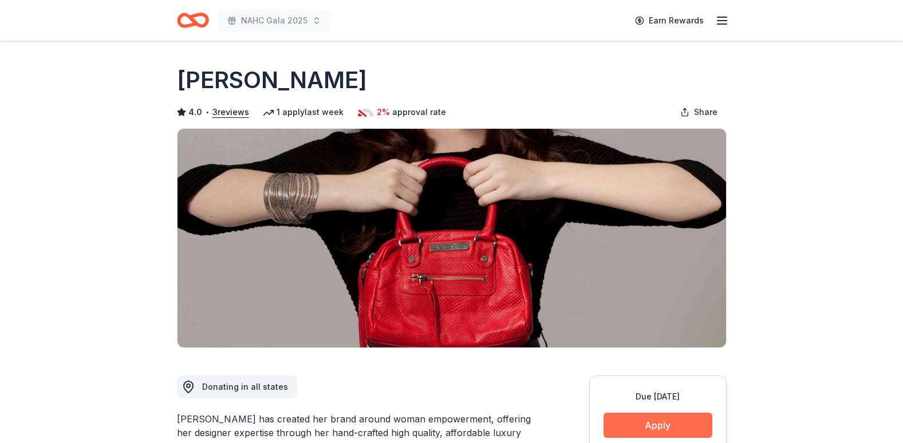
click at [620, 421] on button "Apply" at bounding box center [657, 425] width 109 height 25
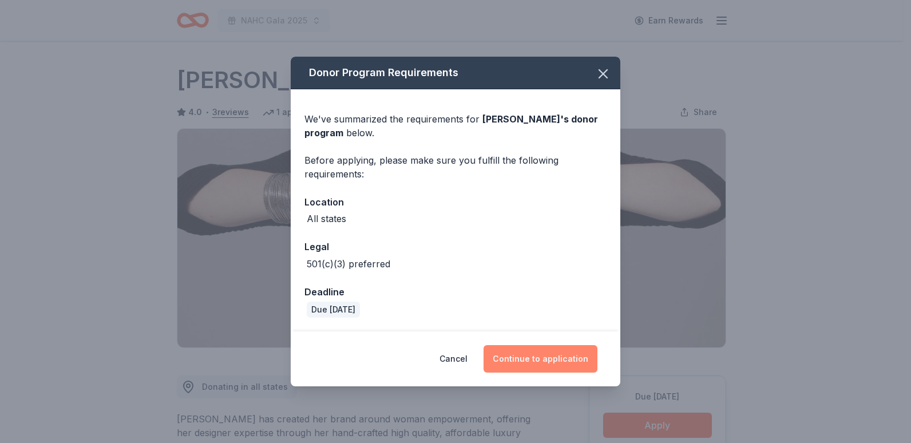
click at [519, 353] on button "Continue to application" at bounding box center [541, 358] width 114 height 27
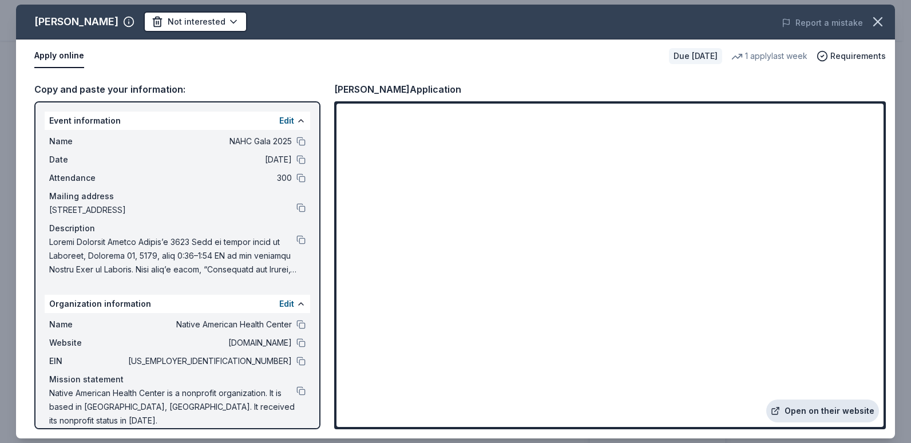
click at [805, 408] on link "Open on their website" at bounding box center [822, 411] width 113 height 23
click at [305, 235] on div at bounding box center [177, 255] width 256 height 41
click at [305, 239] on button at bounding box center [300, 239] width 9 height 9
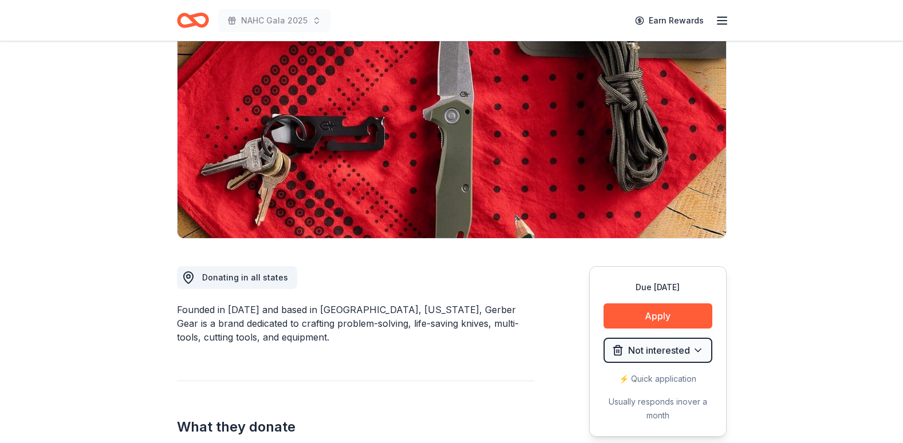
scroll to position [147, 0]
